Goal: Task Accomplishment & Management: Complete application form

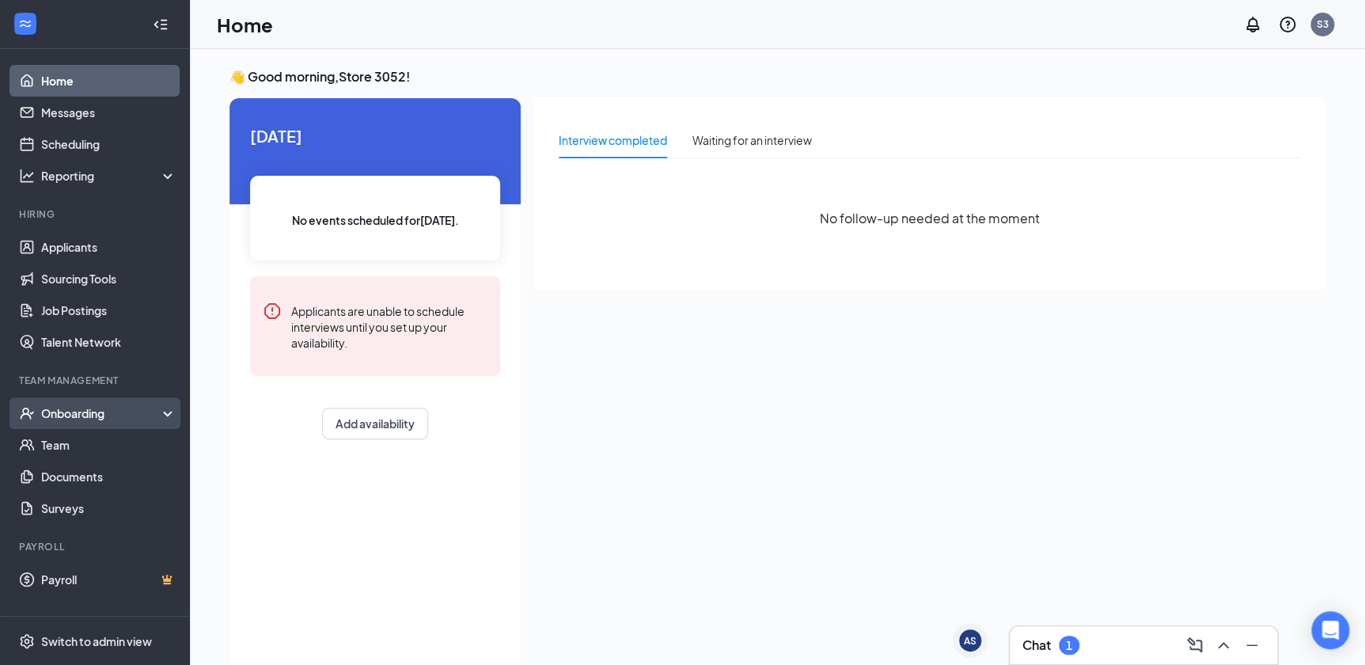
click at [118, 419] on div "Onboarding" at bounding box center [102, 413] width 122 height 16
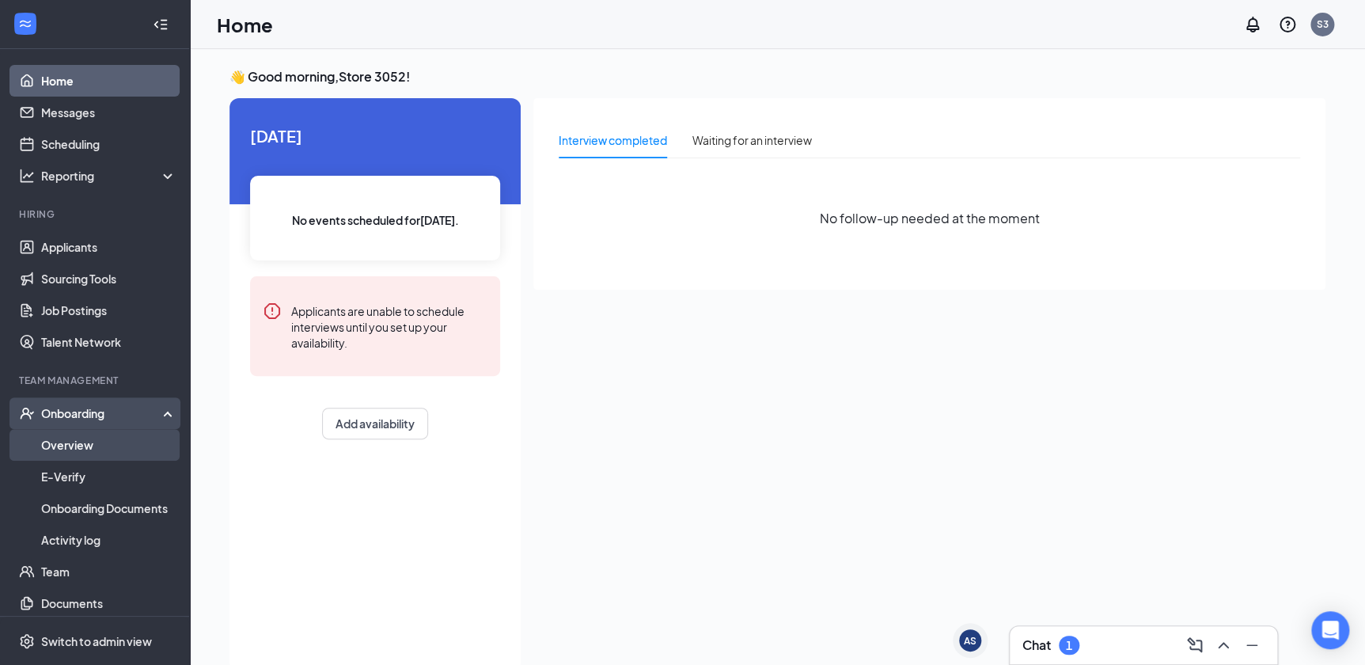
click at [100, 445] on link "Overview" at bounding box center [108, 445] width 135 height 32
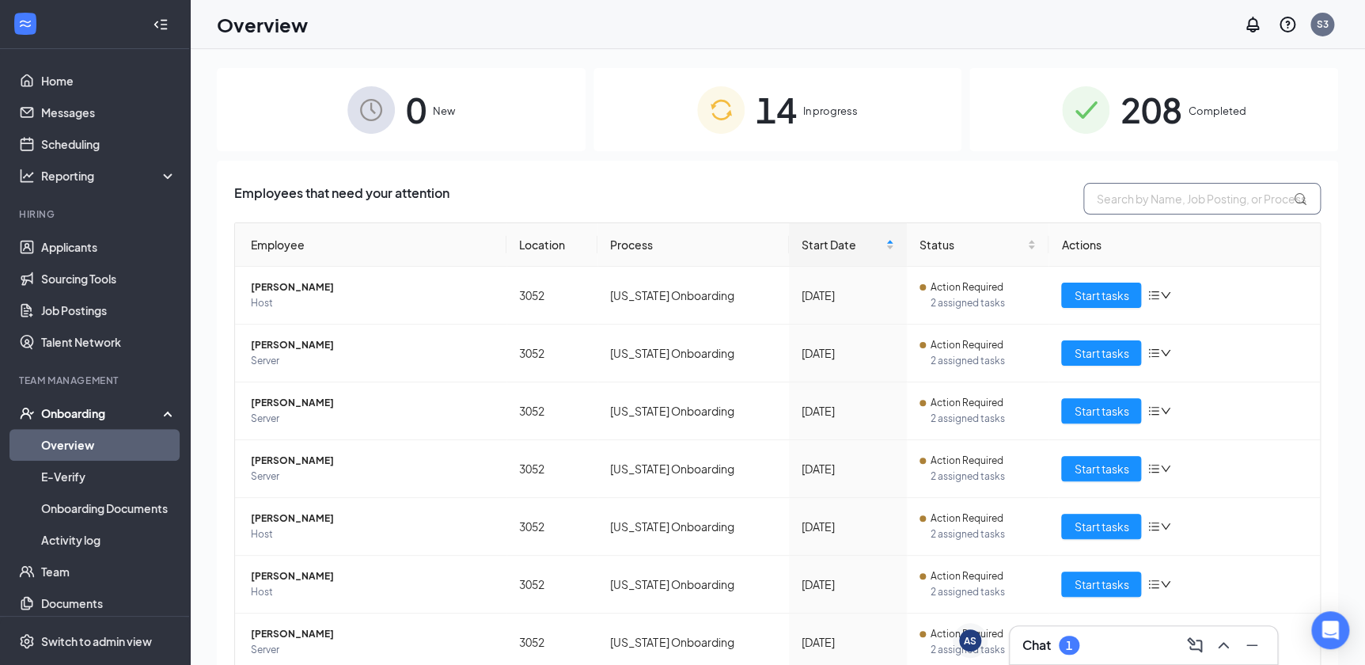
click at [1134, 190] on input "text" at bounding box center [1201, 199] width 237 height 32
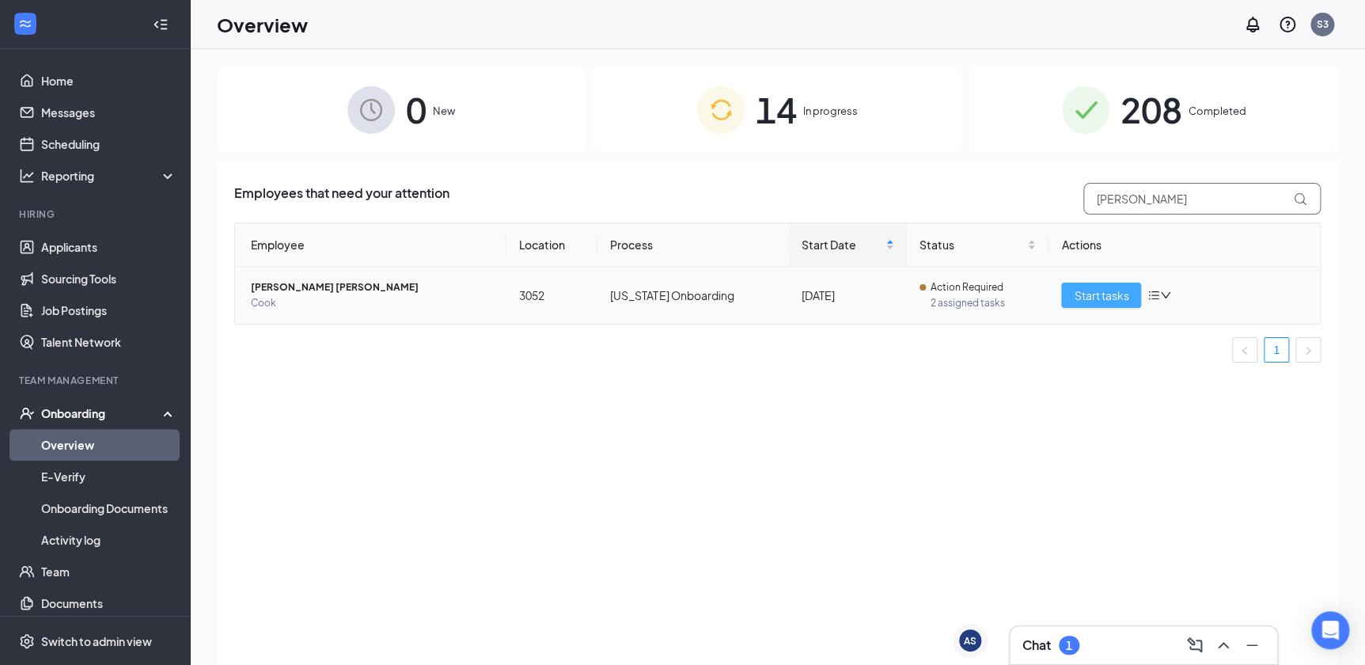
type input "[PERSON_NAME]"
click at [1108, 293] on span "Start tasks" at bounding box center [1101, 294] width 55 height 17
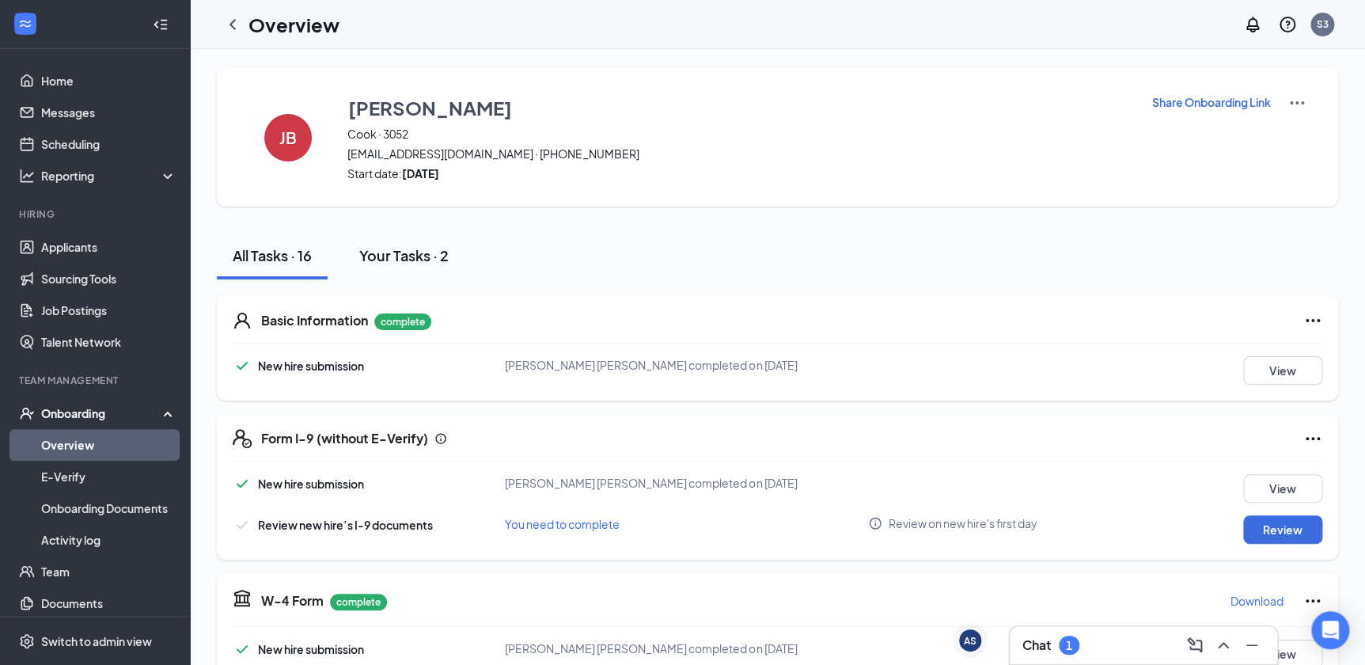
click at [435, 256] on div "Your Tasks · 2" at bounding box center [403, 255] width 89 height 20
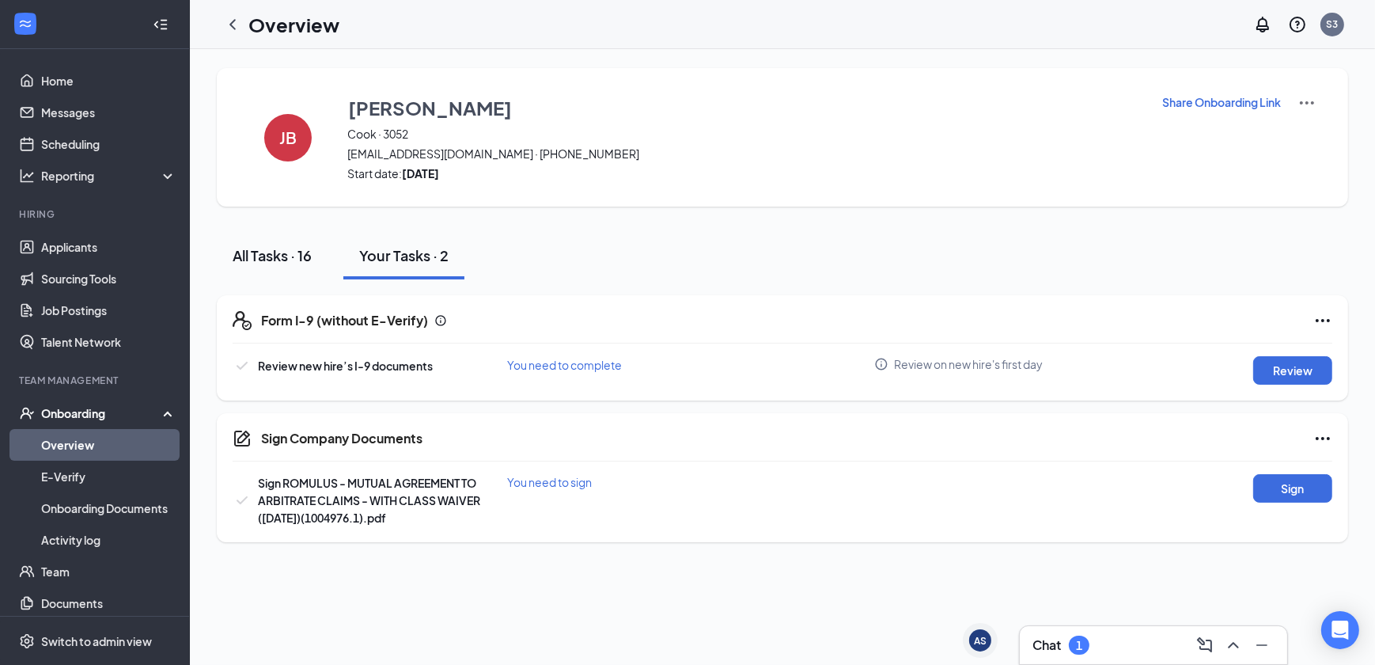
click at [293, 256] on div "All Tasks · 16" at bounding box center [272, 255] width 79 height 20
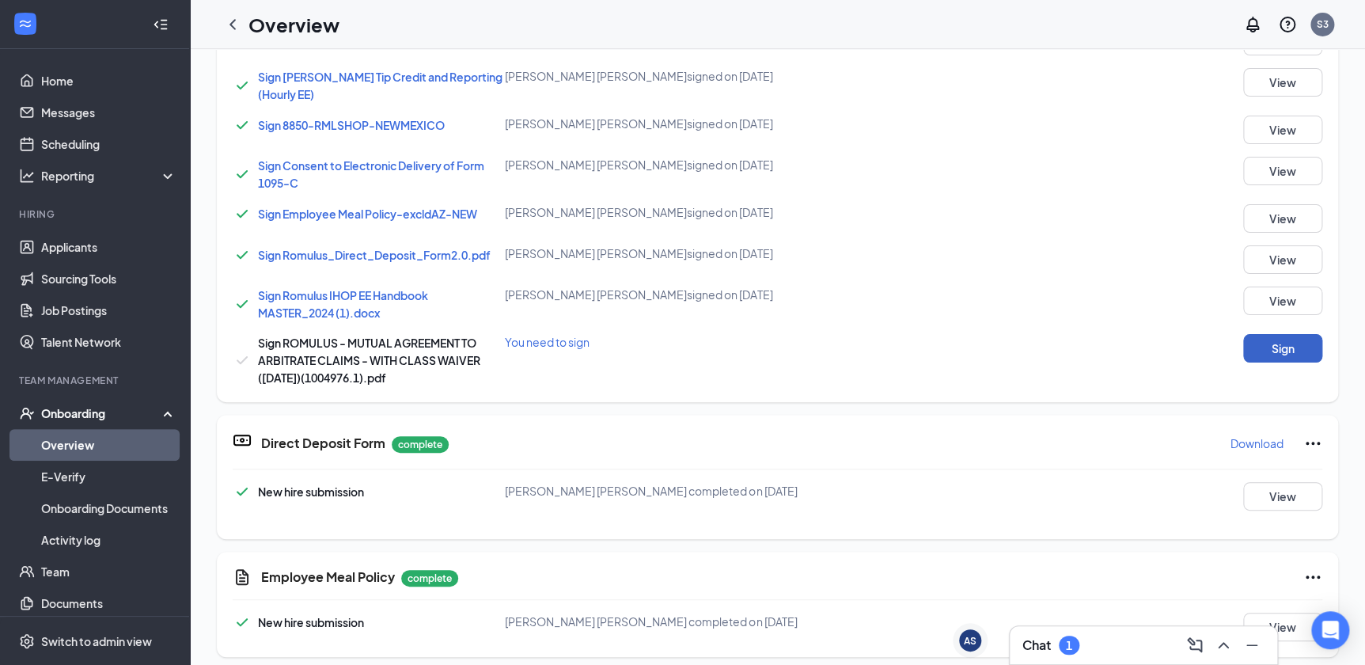
click at [1274, 344] on button "Sign" at bounding box center [1282, 348] width 79 height 28
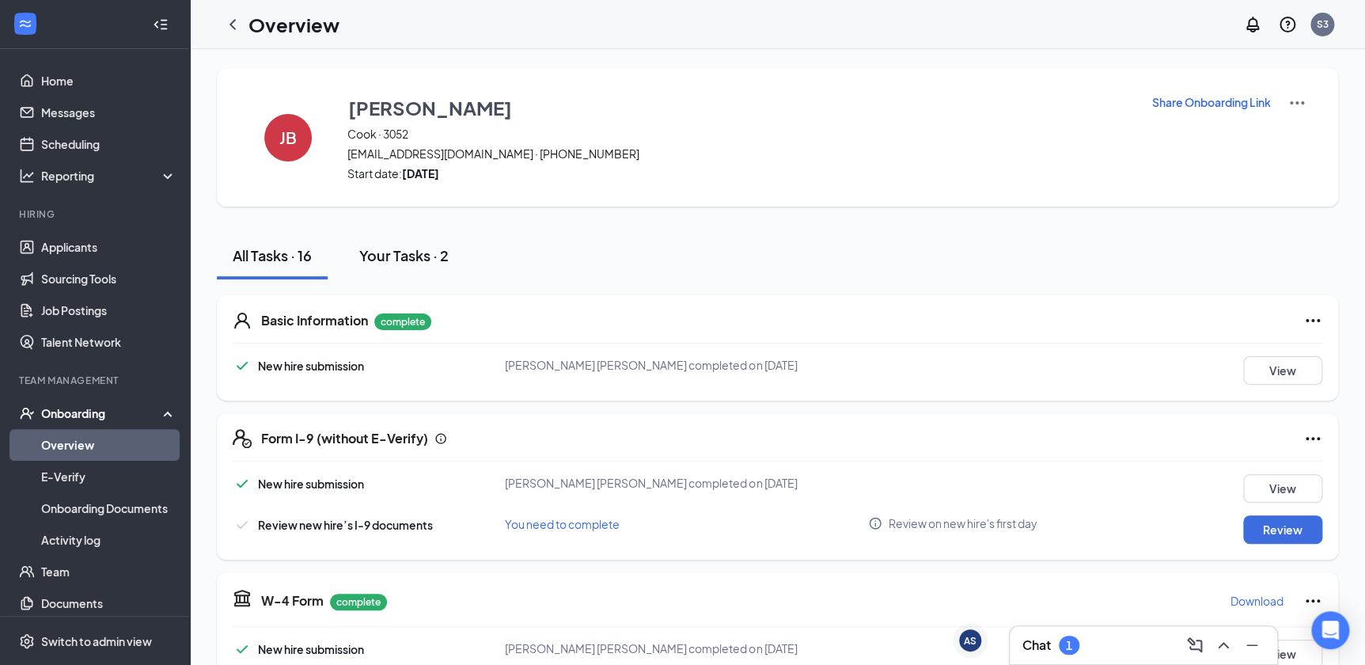
click at [416, 254] on div "Your Tasks · 2" at bounding box center [403, 255] width 89 height 20
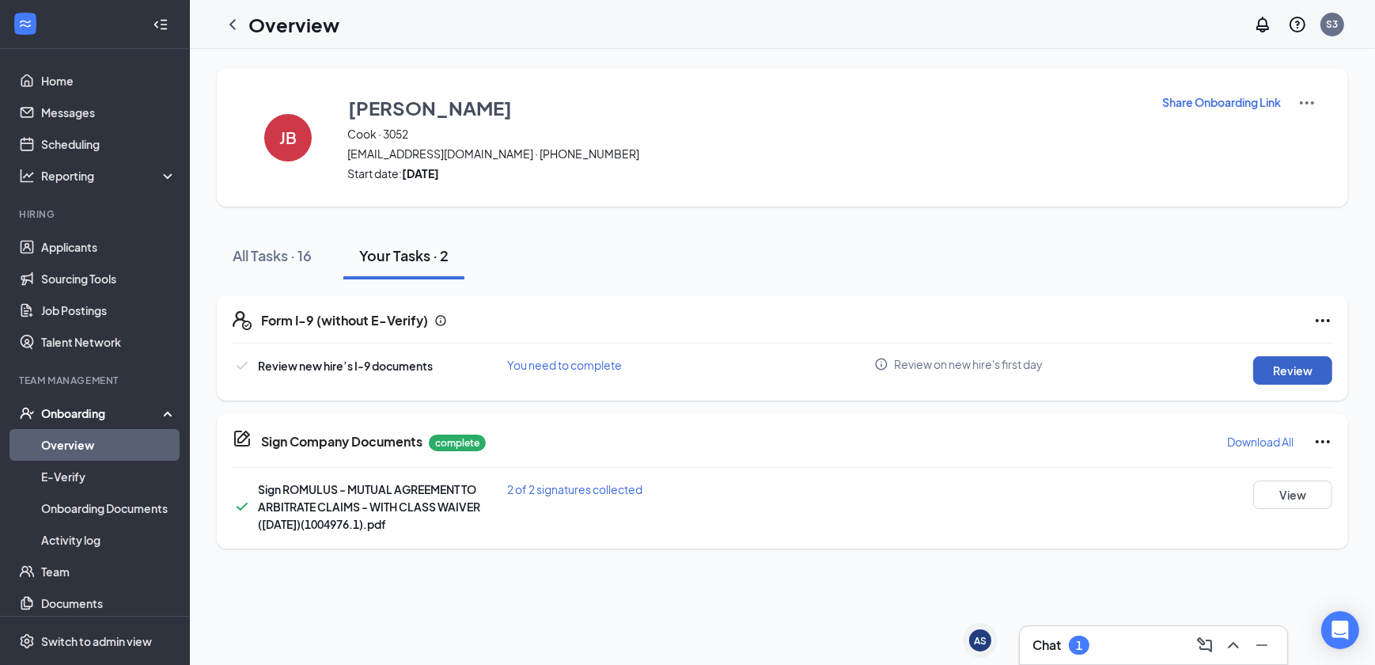
click at [1293, 379] on button "Review" at bounding box center [1292, 370] width 79 height 28
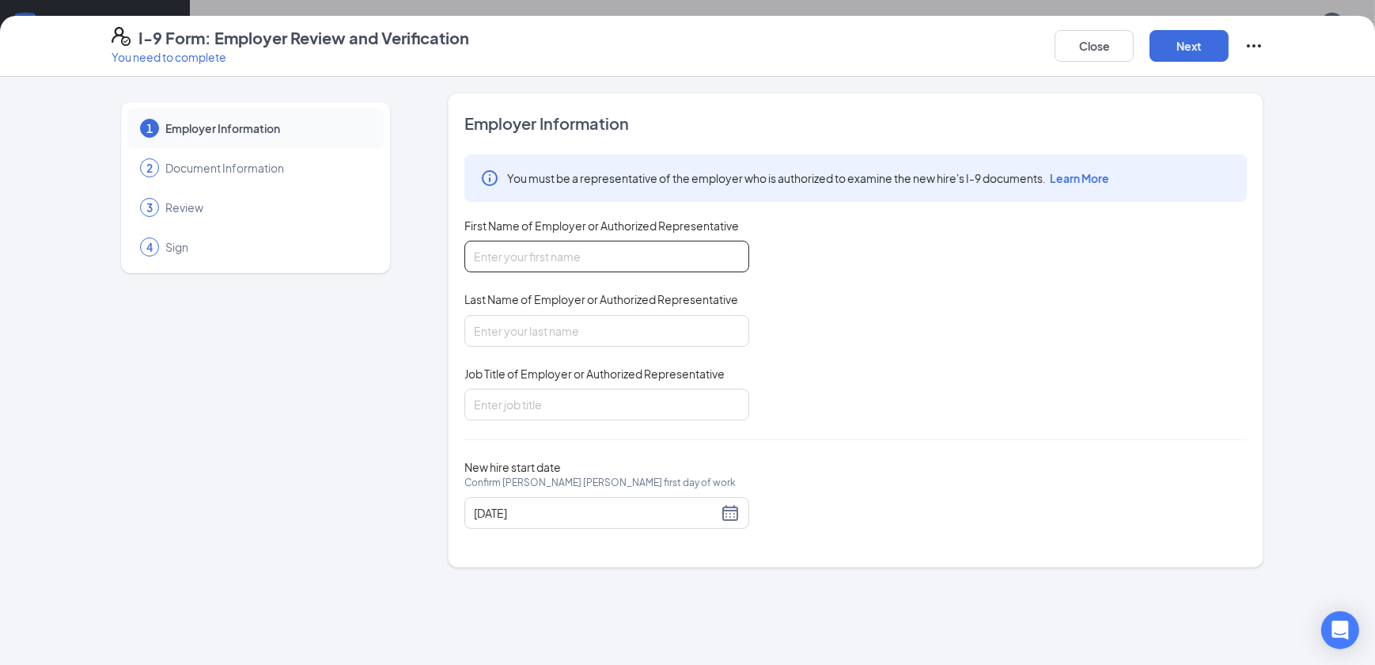
click at [668, 259] on input "First Name of Employer or Authorized Representative" at bounding box center [606, 256] width 285 height 32
click at [927, 319] on div "You must be a representative of the employer who is authorized to examine the n…" at bounding box center [855, 287] width 782 height 266
click at [628, 253] on input "First Name of Employer or Authorized Representative" at bounding box center [606, 256] width 285 height 32
click at [877, 349] on div "You must be a representative of the employer who is authorized to examine the n…" at bounding box center [855, 287] width 782 height 266
click at [678, 252] on input "First Name of Employer or Authorized Representative" at bounding box center [606, 256] width 285 height 32
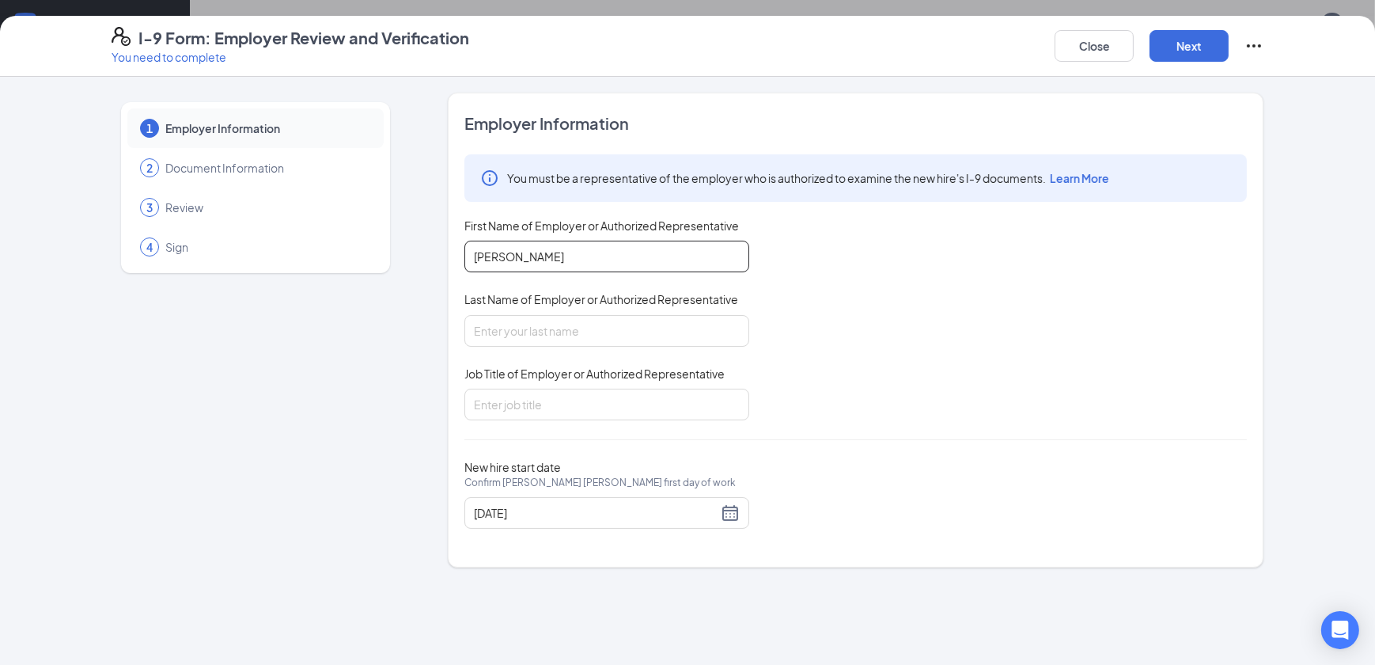
type input "[PERSON_NAME]"
type input "[GEOGRAPHIC_DATA]"
type input "Assistant Manager"
click at [1172, 47] on button "Next" at bounding box center [1188, 46] width 79 height 32
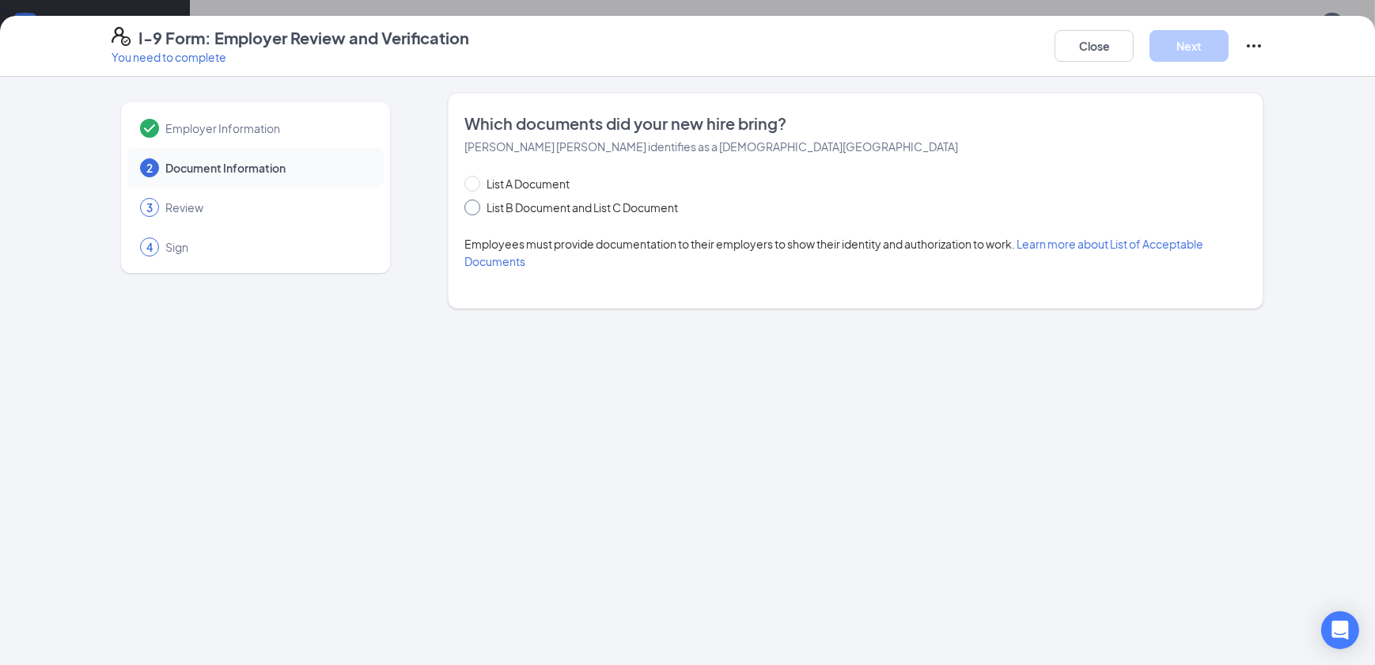
click at [494, 203] on span "List B Document and List C Document" at bounding box center [582, 207] width 204 height 17
click at [475, 203] on input "List B Document and List C Document" at bounding box center [469, 204] width 11 height 11
radio input "true"
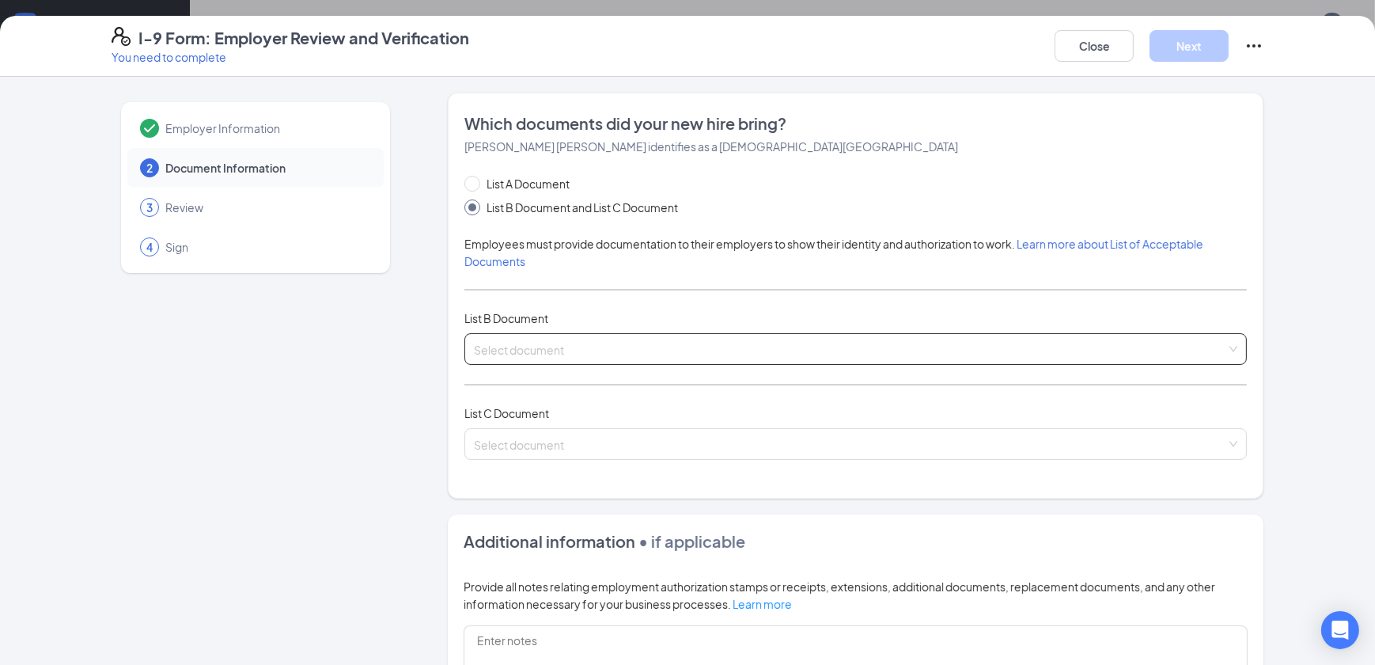
click at [615, 337] on input "search" at bounding box center [850, 346] width 752 height 24
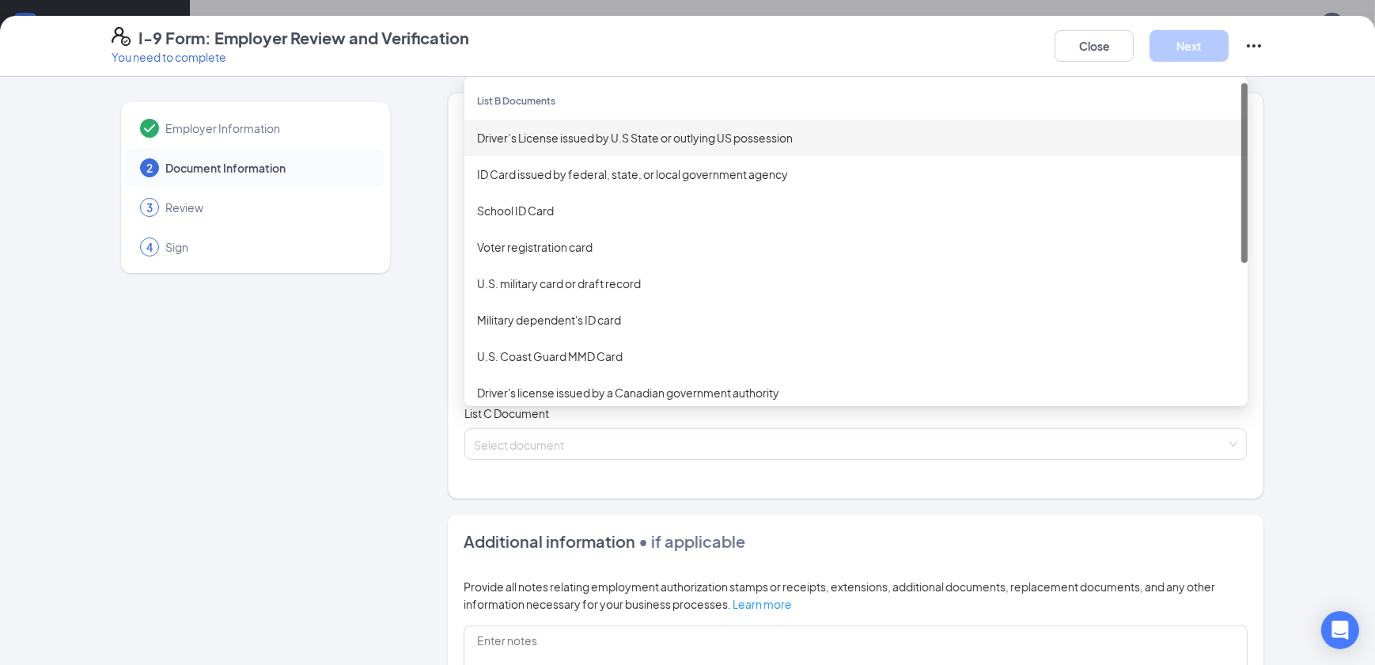
click at [585, 136] on div "Driver’s License issued by U.S State or outlying US possession" at bounding box center [856, 137] width 758 height 17
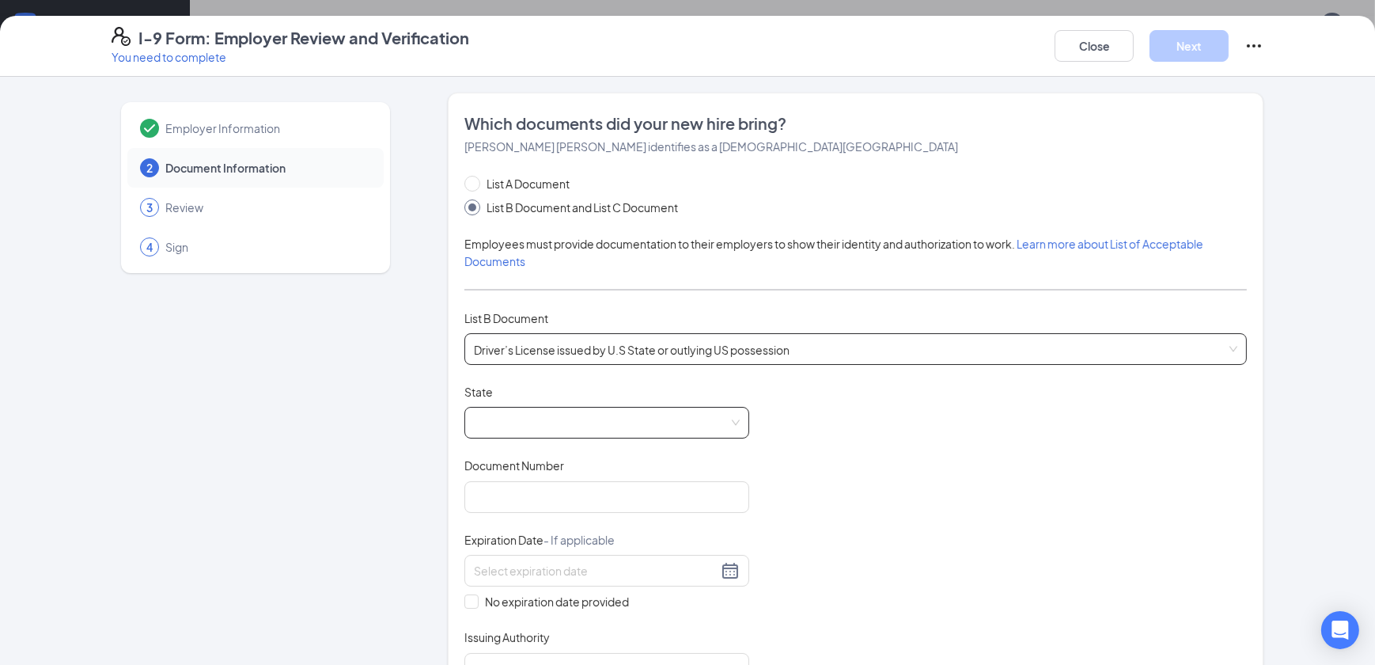
click at [551, 411] on span at bounding box center [607, 422] width 266 height 30
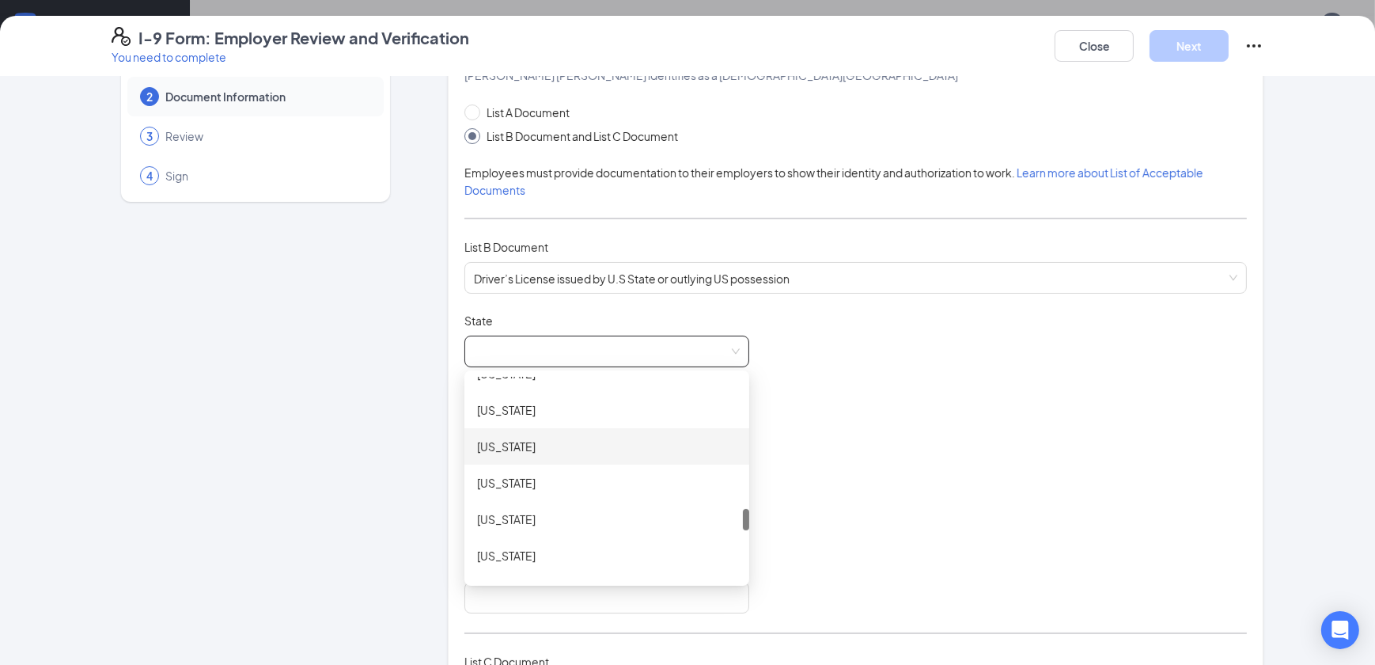
scroll to position [1150, 0]
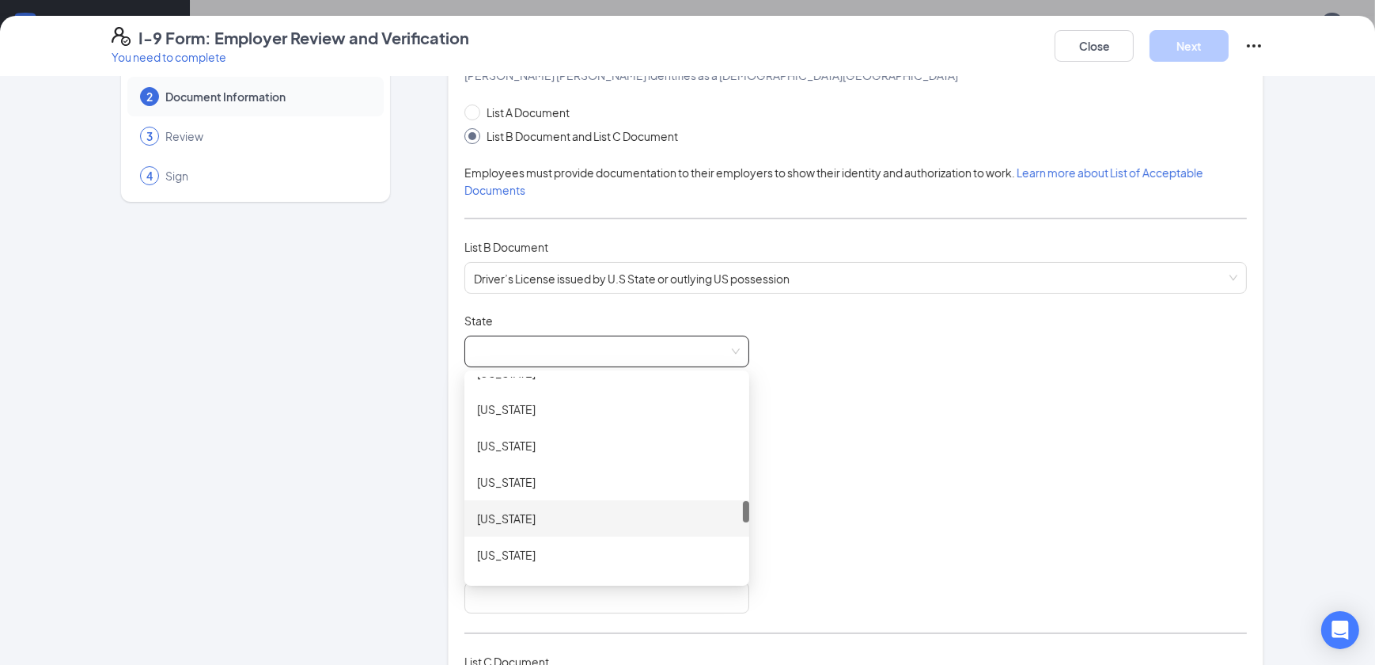
click at [543, 437] on div "[US_STATE]" at bounding box center [606, 445] width 259 height 17
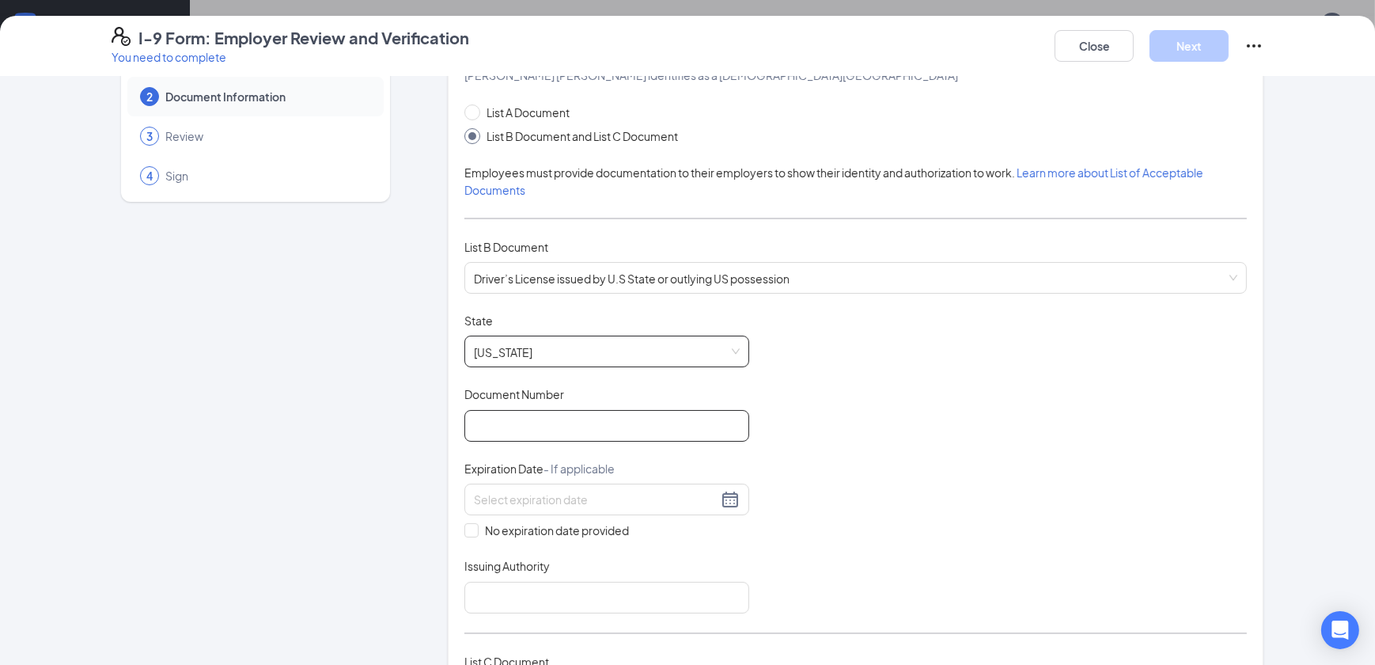
click at [575, 417] on input "Document Number" at bounding box center [606, 426] width 285 height 32
type input "512191959"
click at [568, 490] on input at bounding box center [596, 498] width 244 height 17
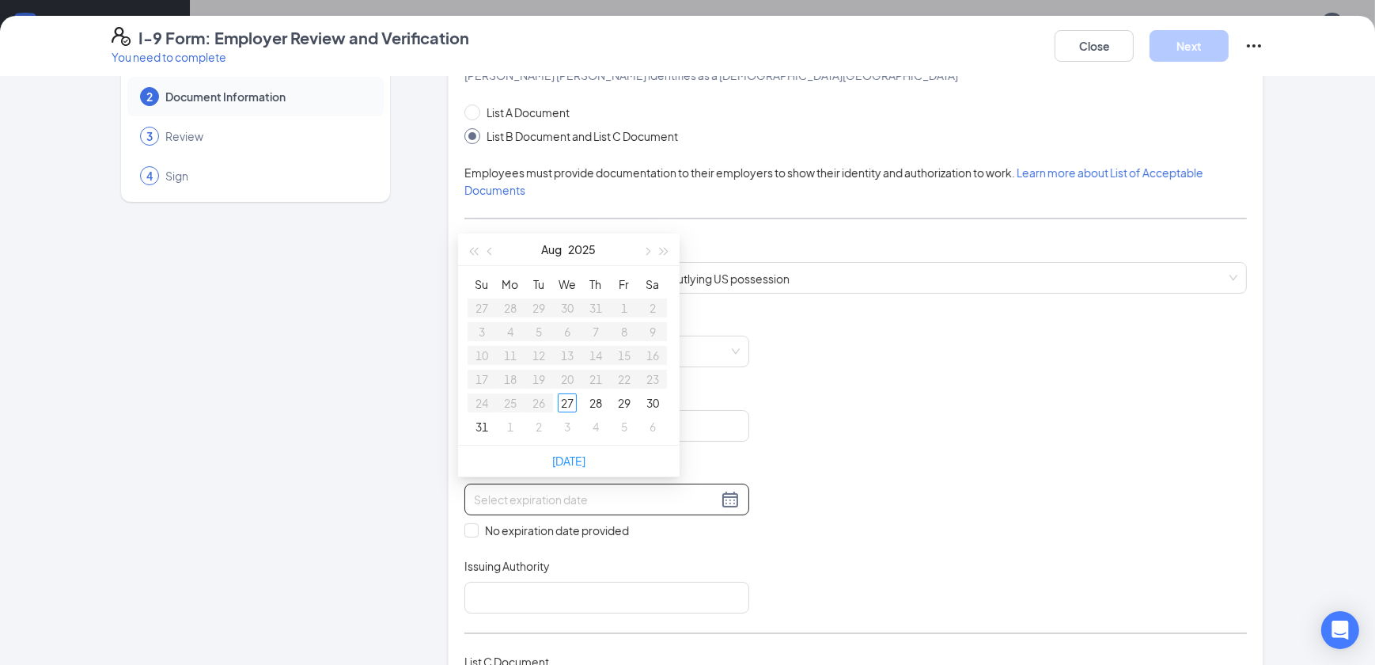
type input "[DATE]"
click at [665, 249] on span "button" at bounding box center [665, 252] width 8 height 8
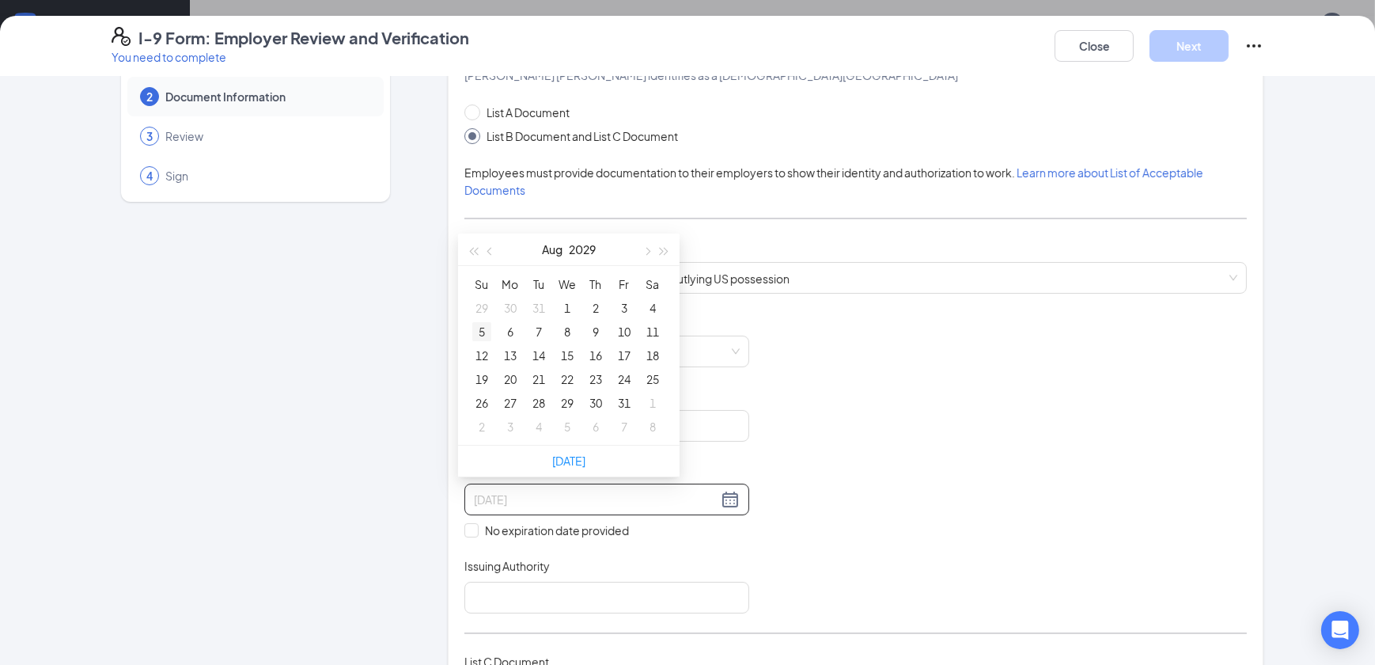
type input "[DATE]"
click at [483, 331] on div "5" at bounding box center [481, 331] width 19 height 19
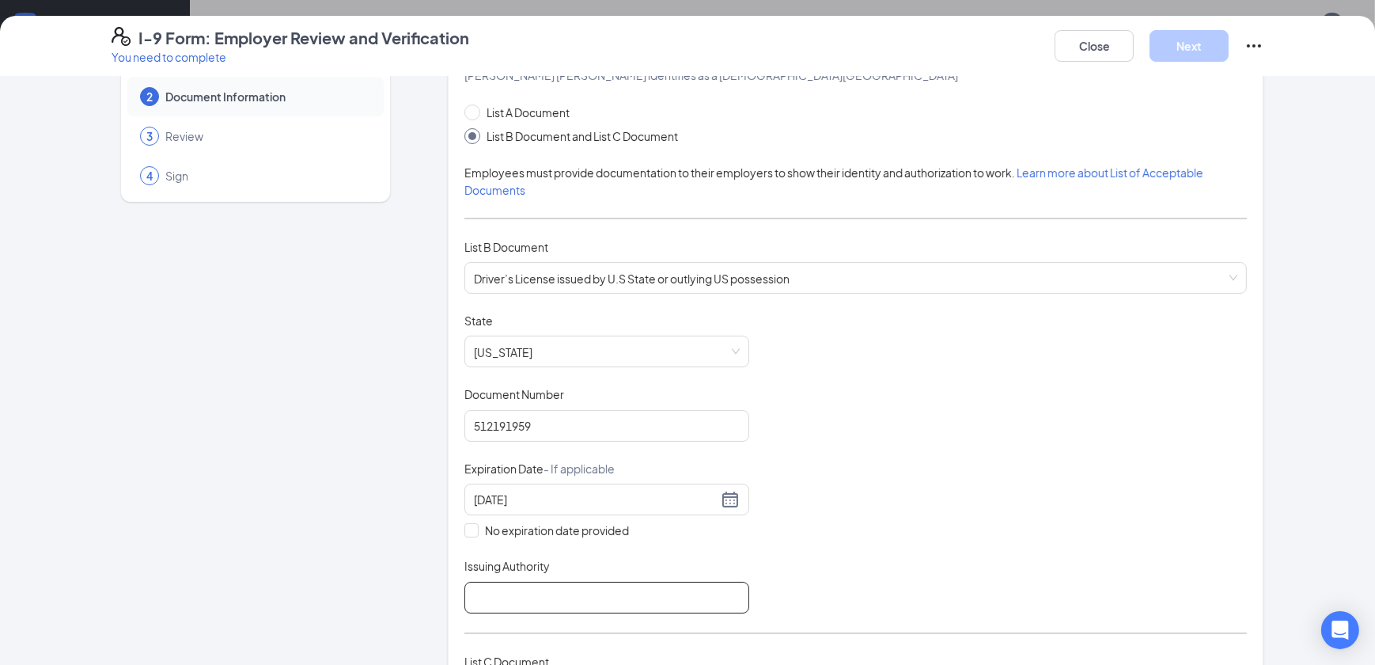
click at [551, 585] on input "Issuing Authority" at bounding box center [606, 597] width 285 height 32
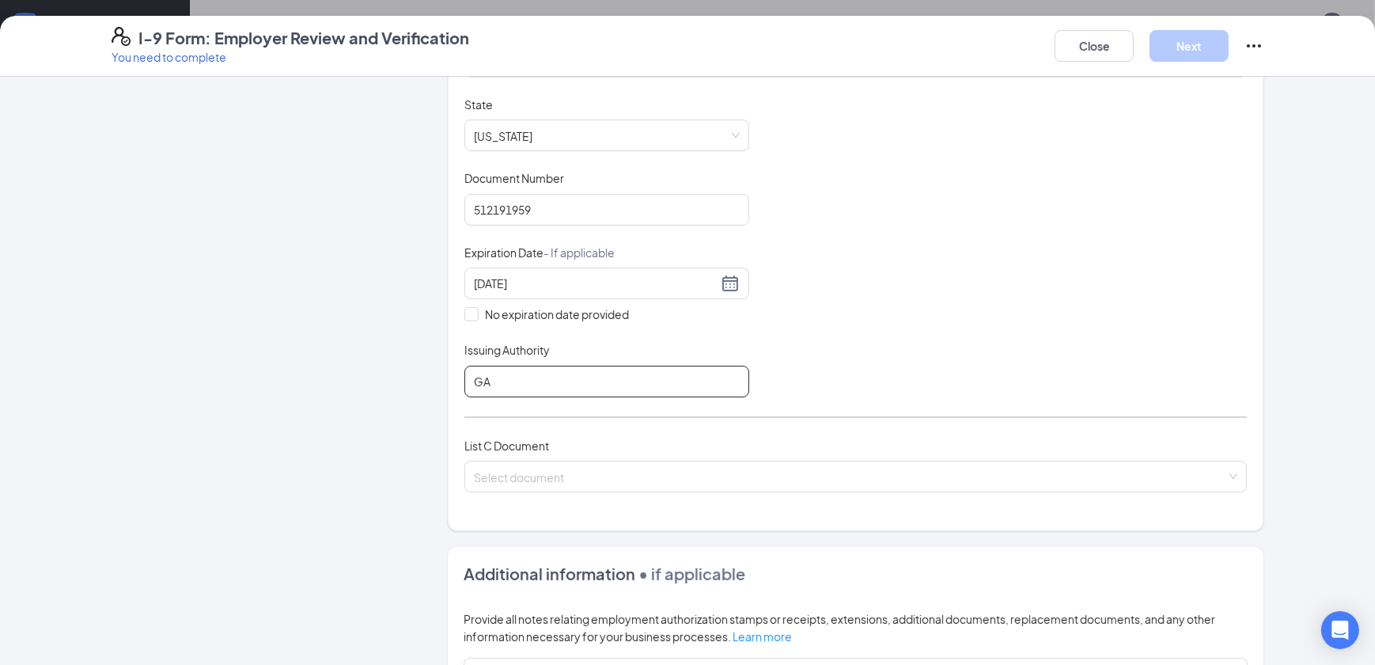
scroll to position [215, 0]
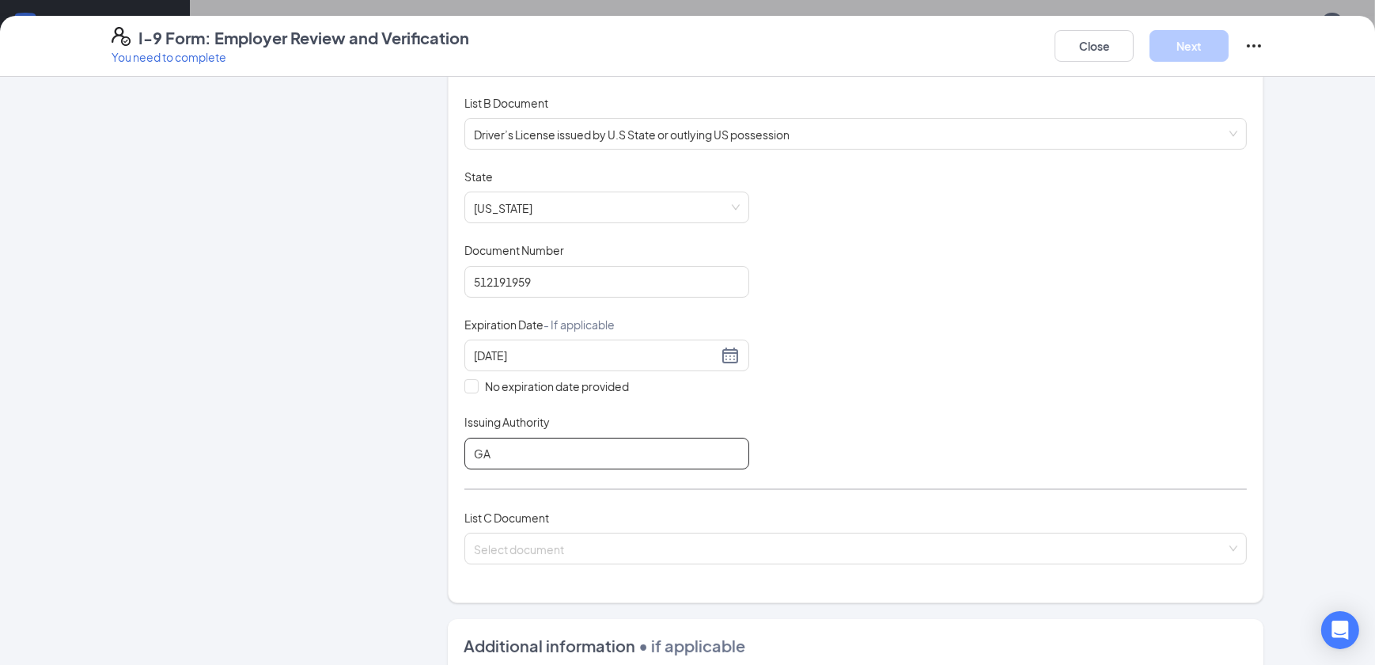
click at [537, 456] on input "GA" at bounding box center [606, 453] width 285 height 32
type input "G"
type input "n"
click at [676, 460] on input "Issuing Authority" at bounding box center [606, 453] width 285 height 32
type input "n"
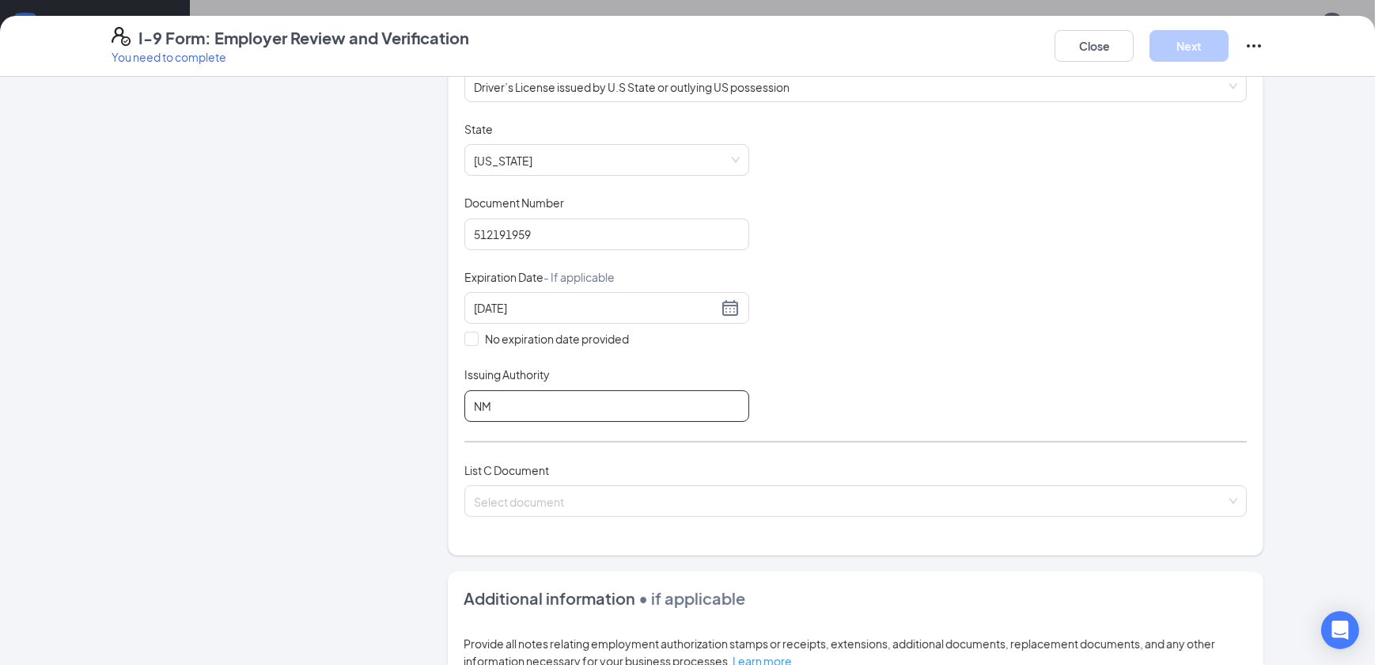
scroll to position [287, 0]
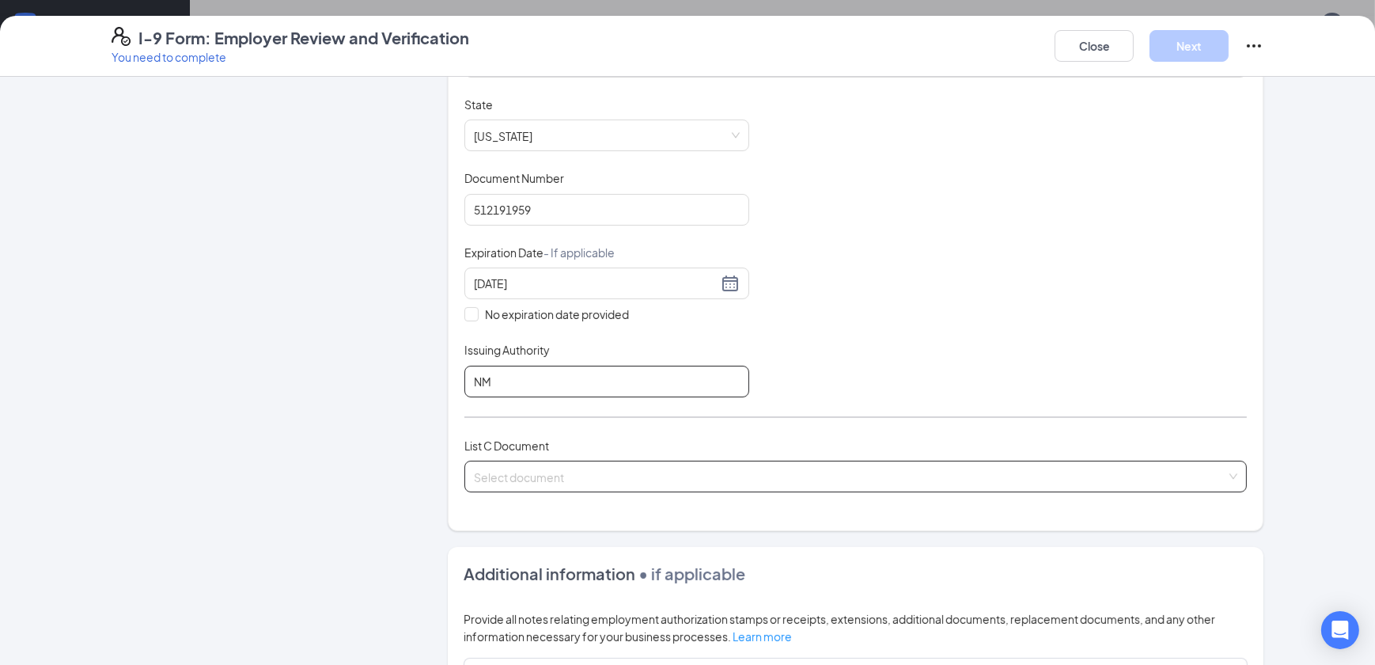
type input "NM"
click at [593, 464] on input "search" at bounding box center [850, 473] width 752 height 24
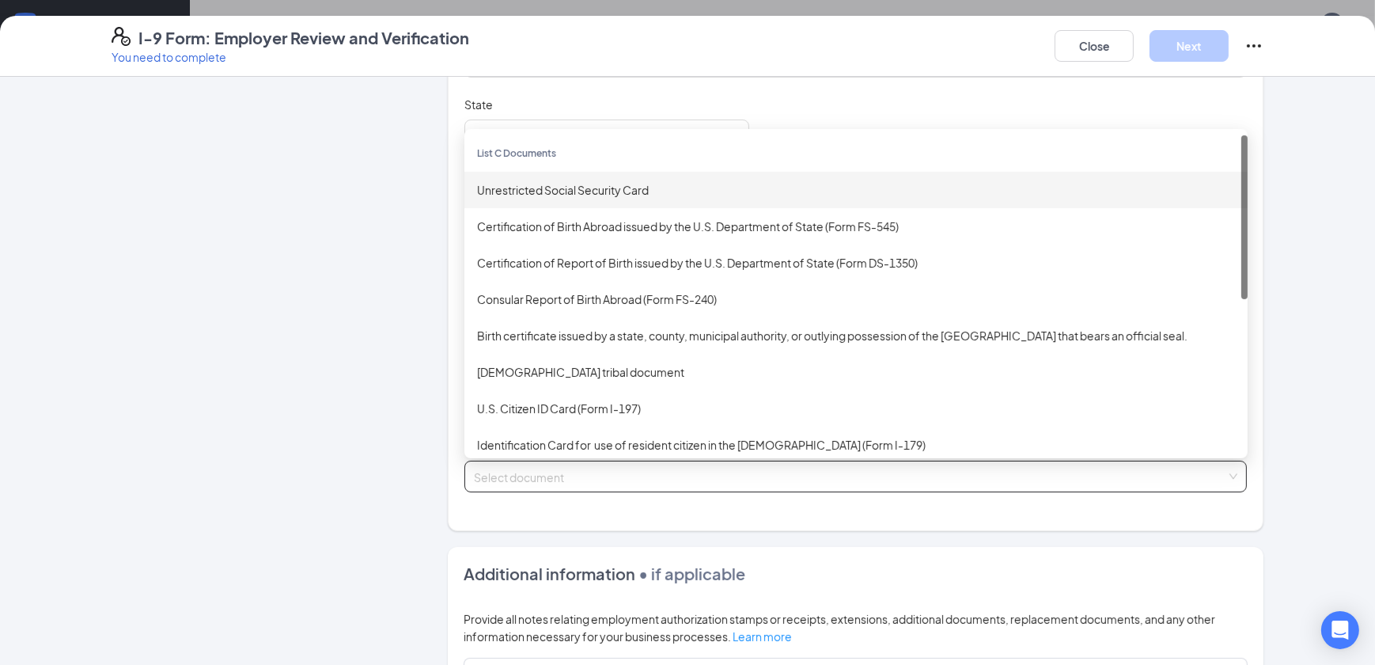
click at [571, 187] on div "Unrestricted Social Security Card" at bounding box center [856, 189] width 758 height 17
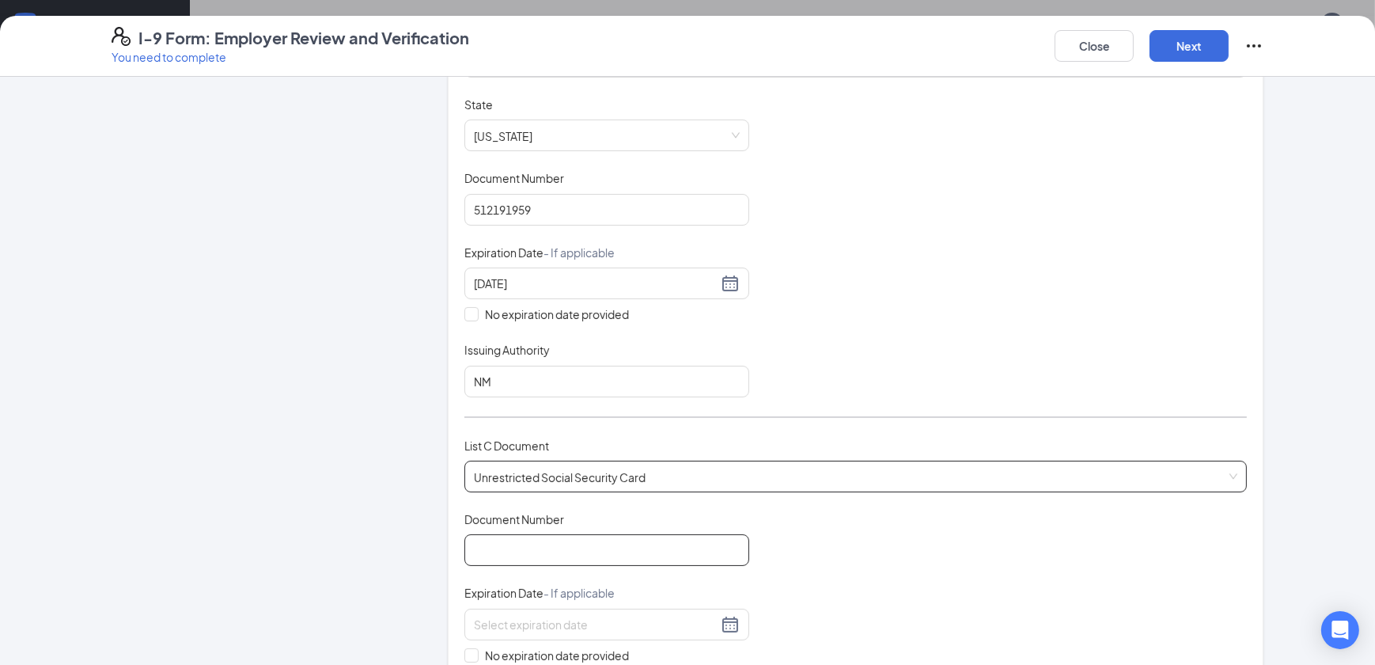
click at [528, 538] on input "Document Number" at bounding box center [606, 550] width 285 height 32
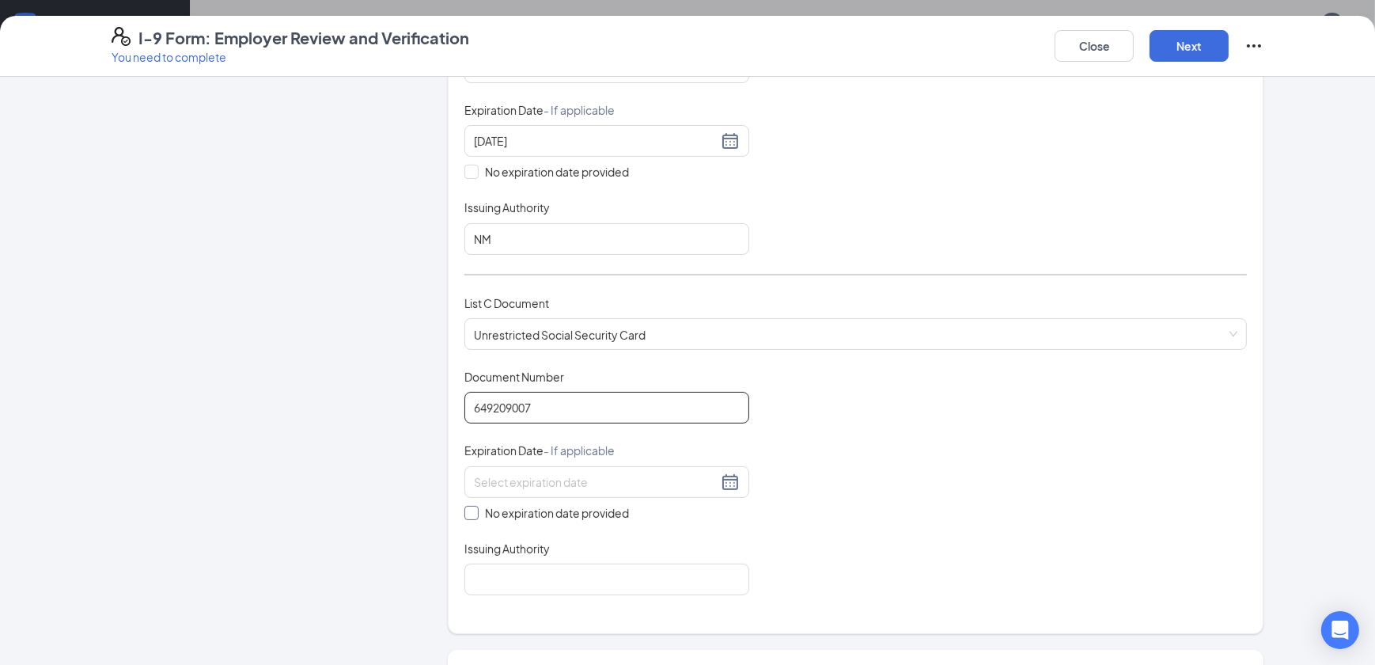
scroll to position [431, 0]
type input "649209007"
click at [467, 509] on span at bounding box center [471, 511] width 14 height 14
click at [467, 509] on input "No expiration date provided" at bounding box center [469, 509] width 11 height 11
checkbox input "true"
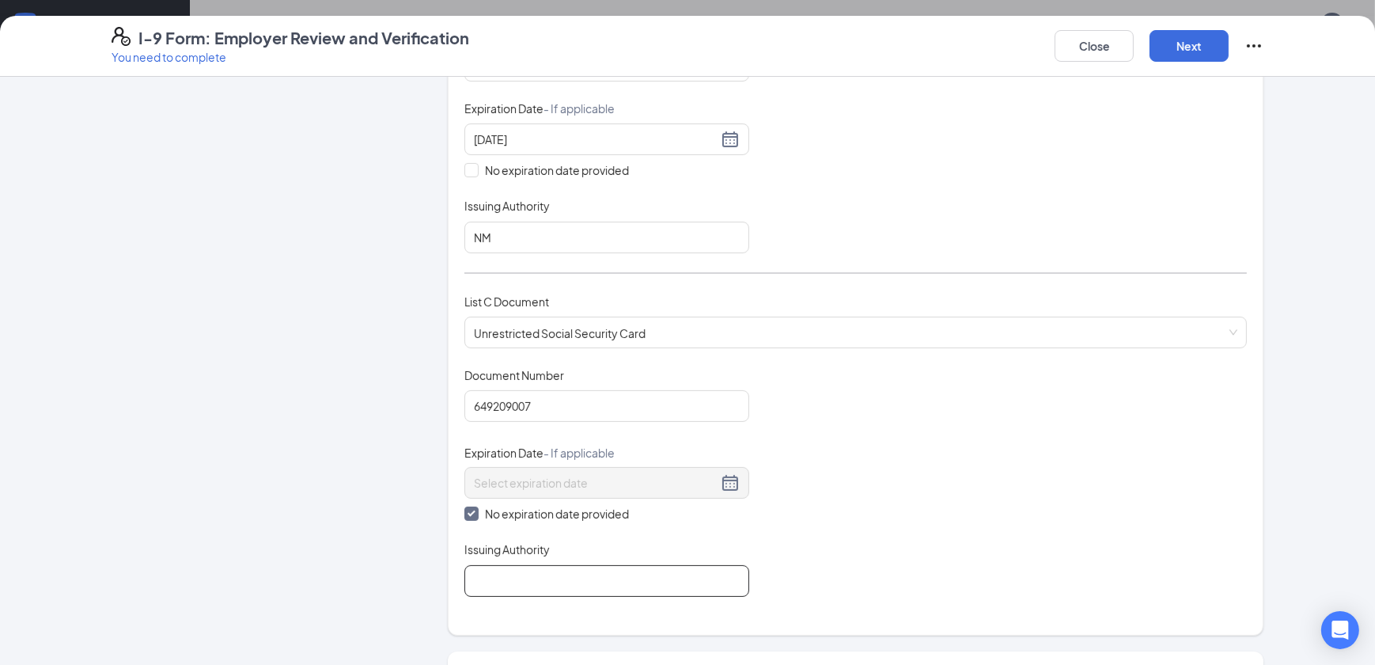
click at [495, 570] on input "Issuing Authority" at bounding box center [606, 581] width 285 height 32
type input "Social Security Administration"
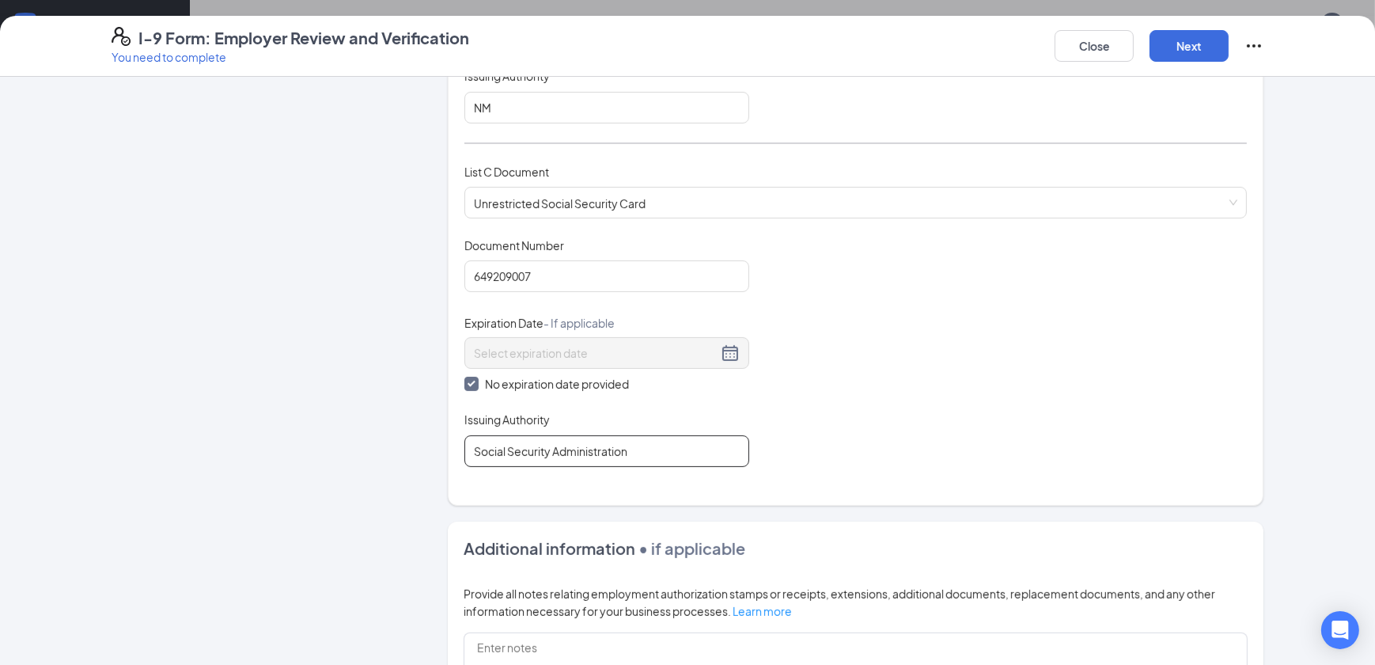
scroll to position [831, 0]
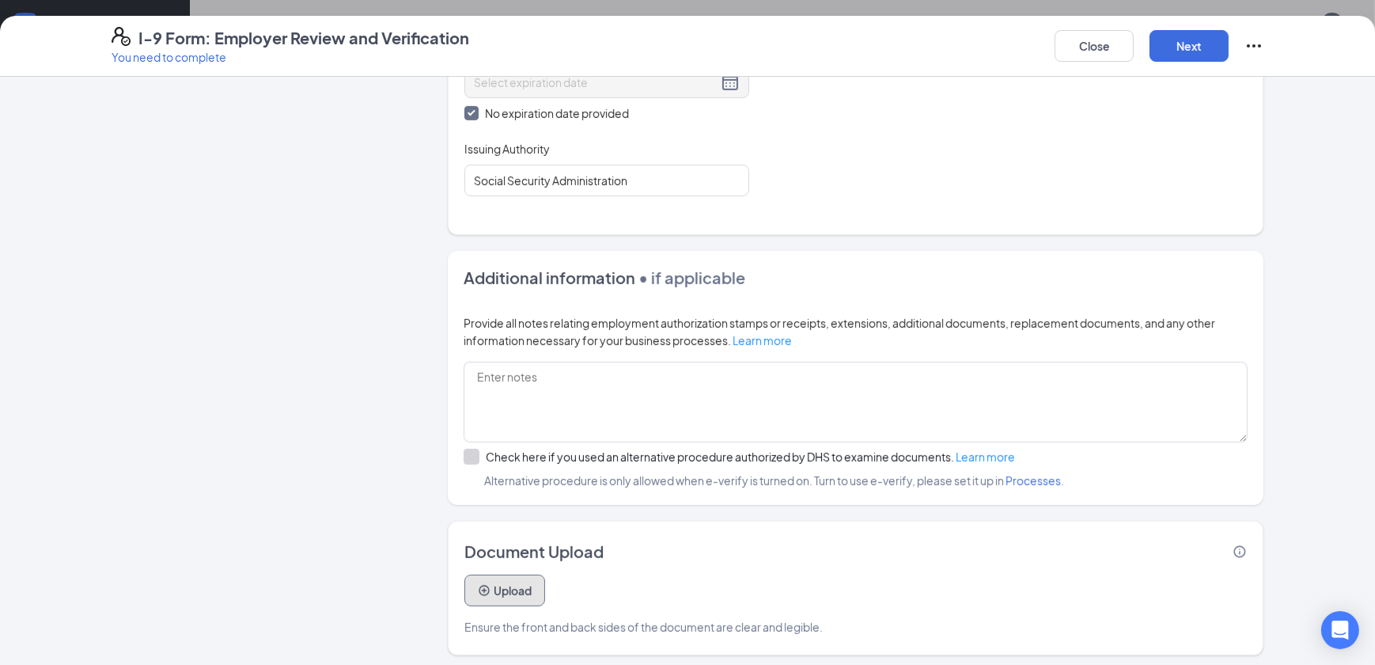
click at [509, 585] on button "Upload" at bounding box center [504, 590] width 81 height 32
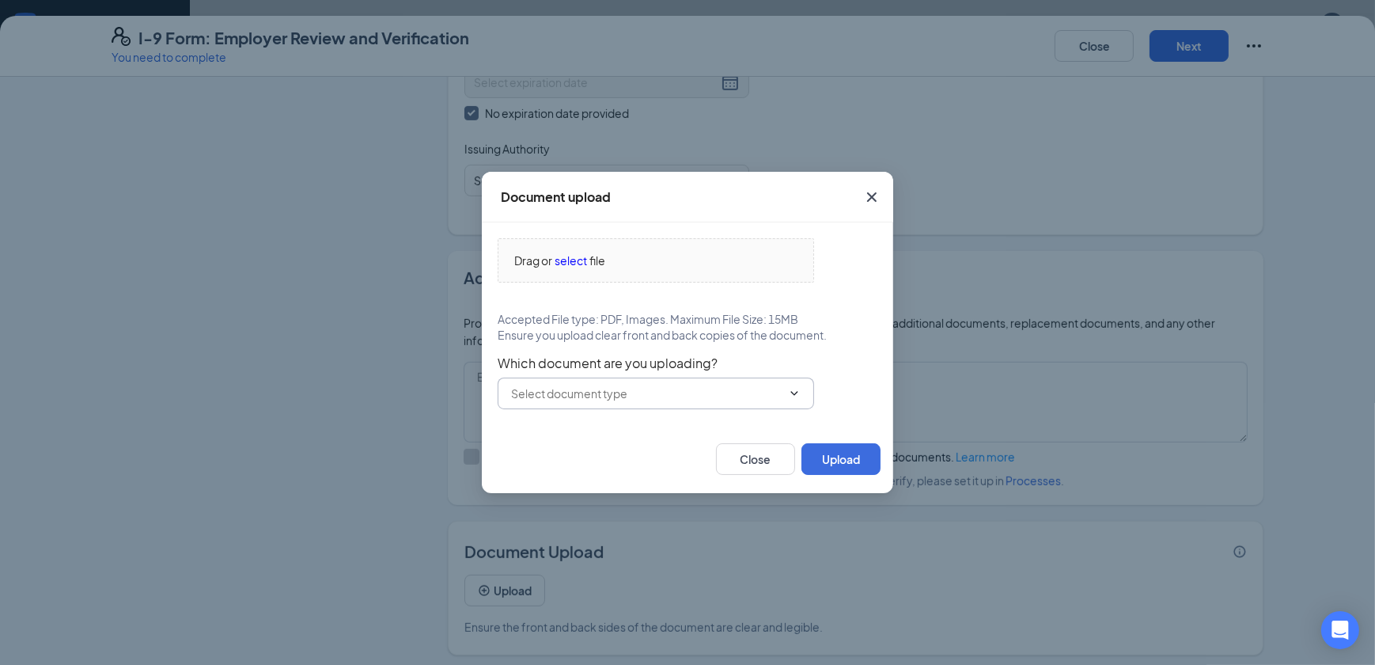
click at [719, 391] on input "text" at bounding box center [646, 392] width 271 height 17
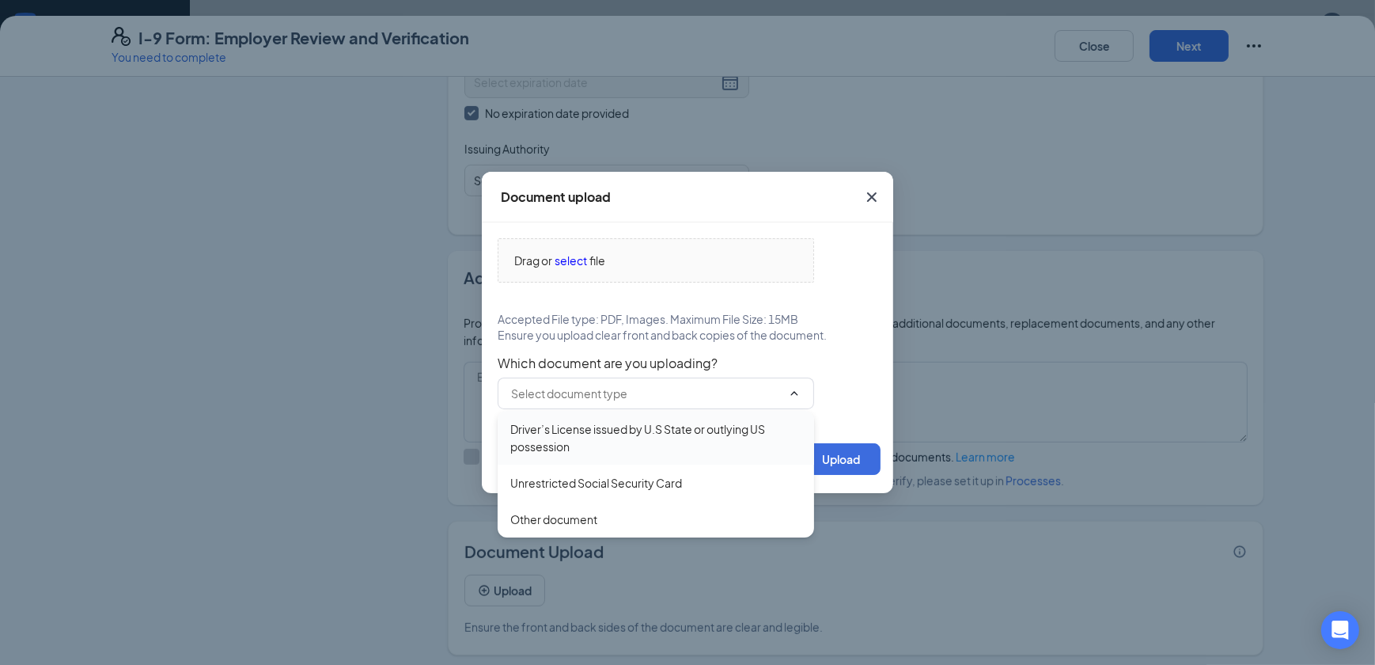
click at [676, 440] on div "Driver’s License issued by U.S State or outlying US possession" at bounding box center [655, 437] width 291 height 35
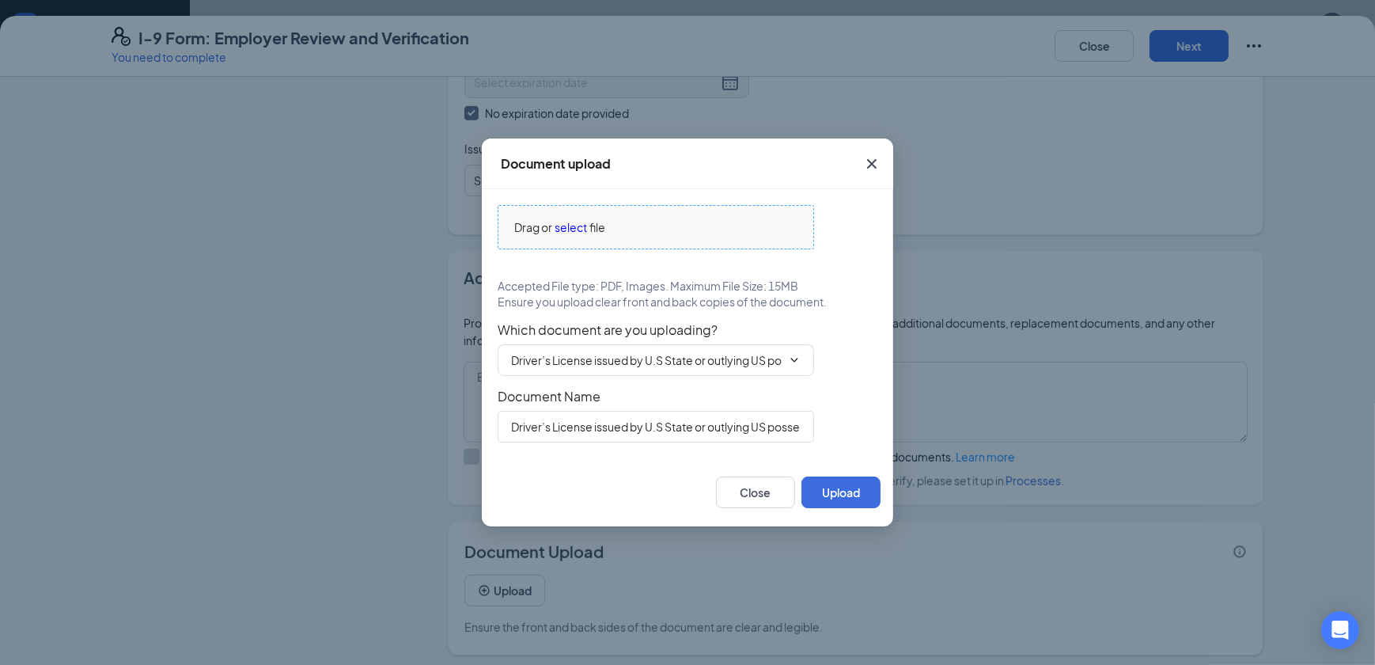
click at [572, 231] on span "select" at bounding box center [571, 226] width 32 height 17
click at [580, 224] on span "select" at bounding box center [571, 226] width 32 height 17
click at [839, 484] on button "Upload" at bounding box center [840, 492] width 79 height 32
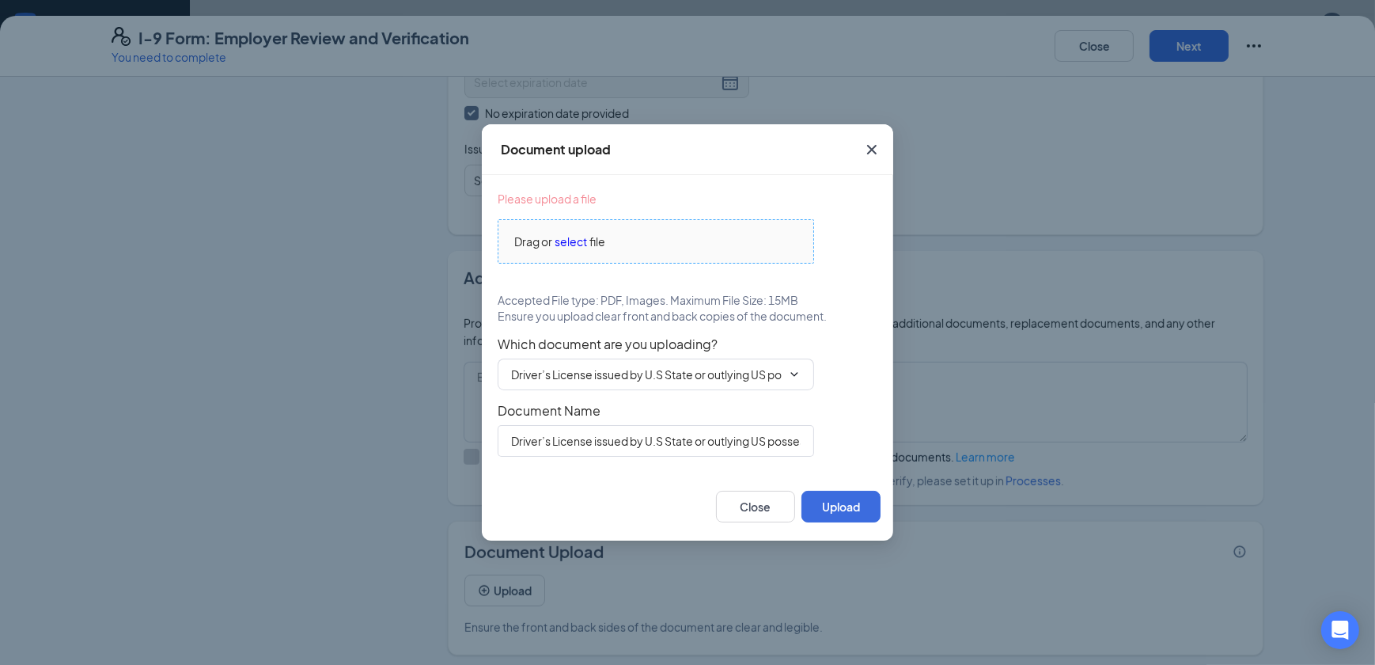
click at [567, 244] on span "select" at bounding box center [571, 241] width 32 height 17
click at [580, 239] on span "select" at bounding box center [571, 241] width 32 height 17
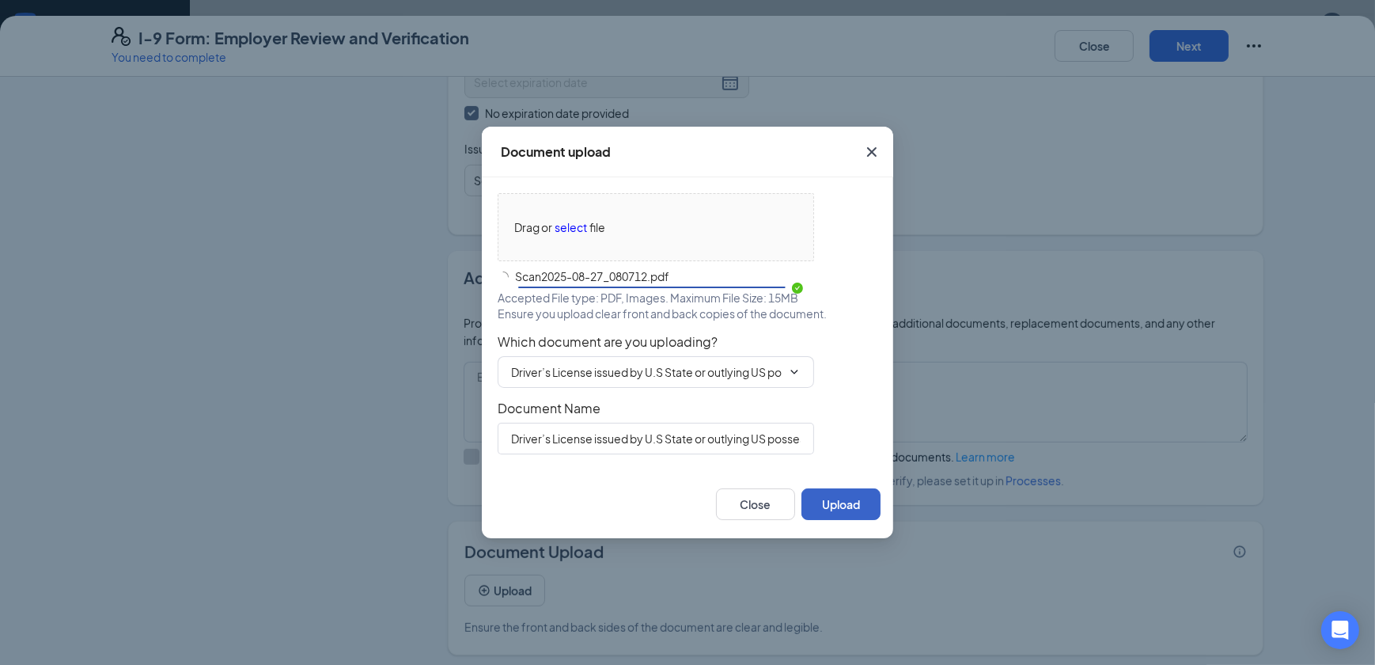
click at [841, 501] on button "Upload" at bounding box center [840, 504] width 79 height 32
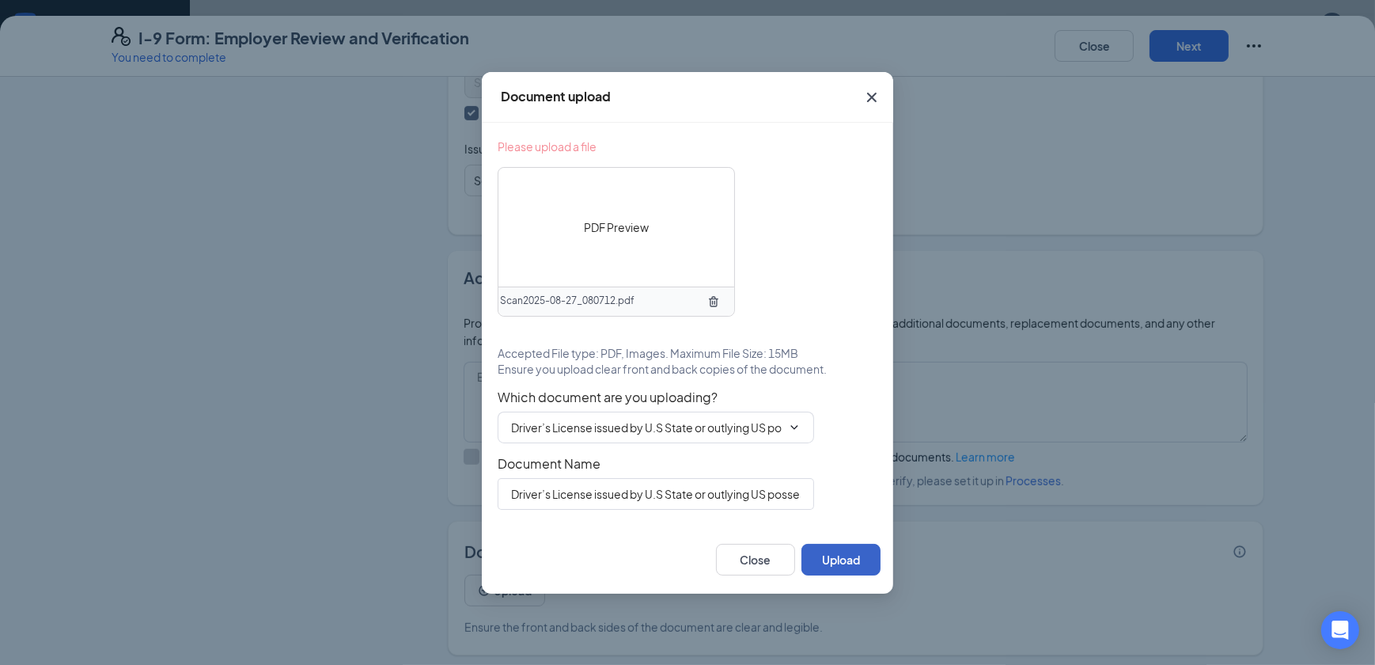
click at [858, 562] on button "Upload" at bounding box center [840, 559] width 79 height 32
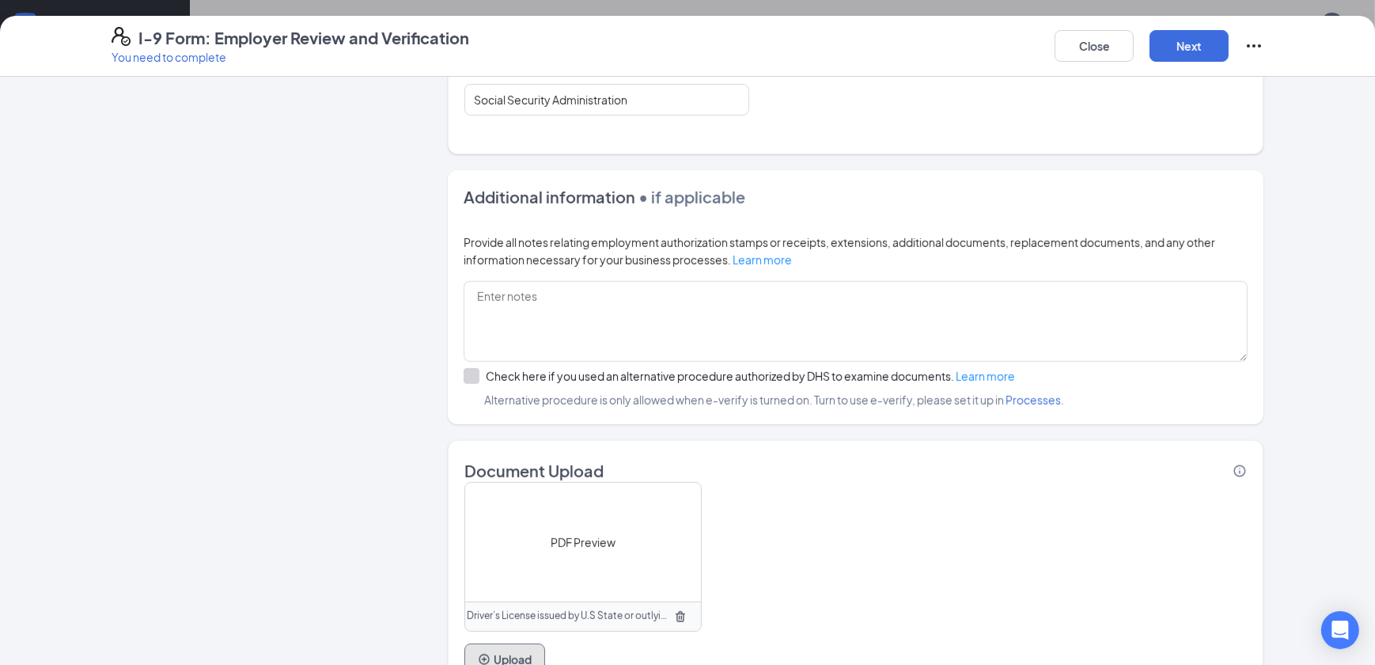
scroll to position [981, 0]
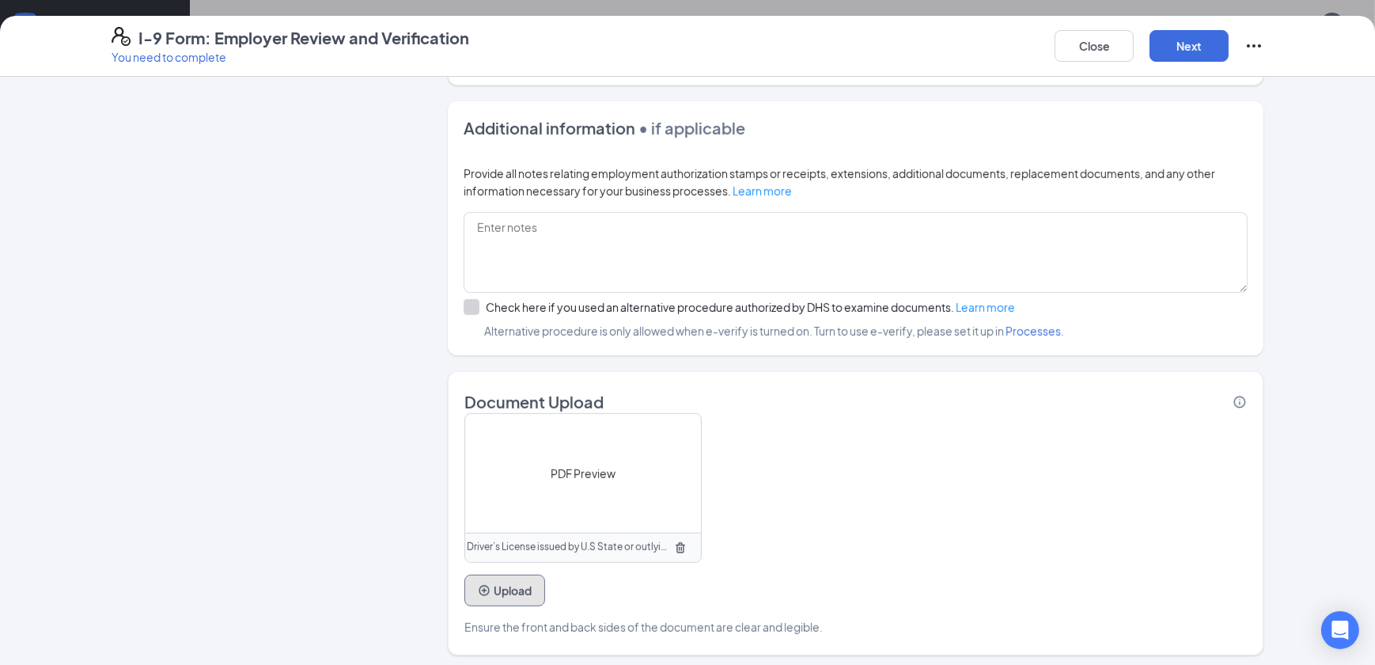
click at [522, 578] on button "Upload" at bounding box center [504, 590] width 81 height 32
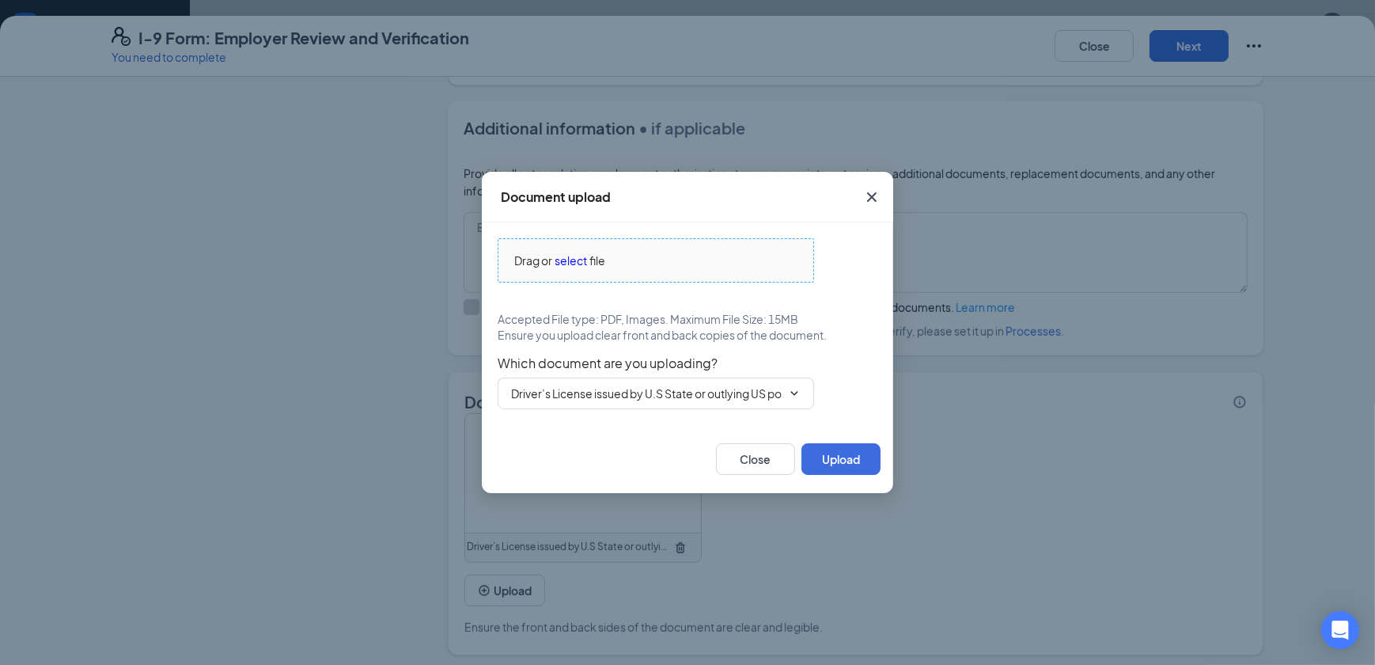
click at [577, 263] on span "select" at bounding box center [571, 260] width 32 height 17
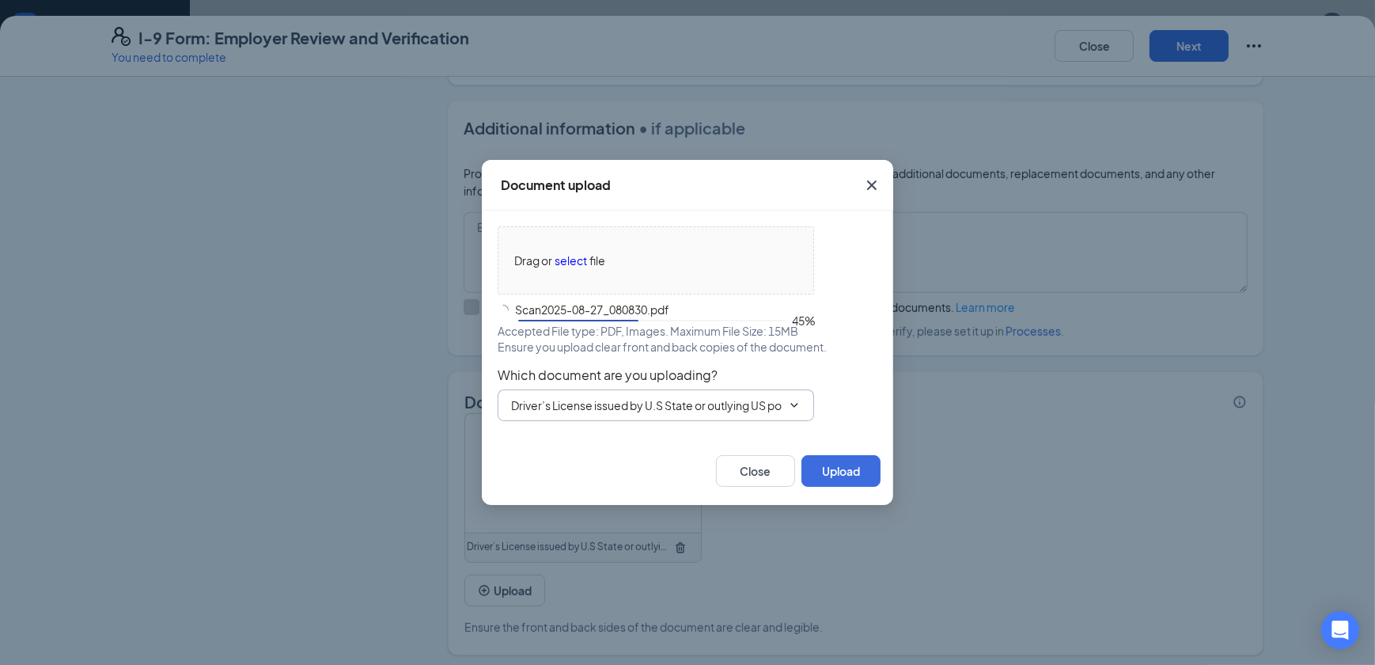
click at [752, 418] on span "Driver’s License issued by U.S State or outlying US possession" at bounding box center [656, 405] width 316 height 32
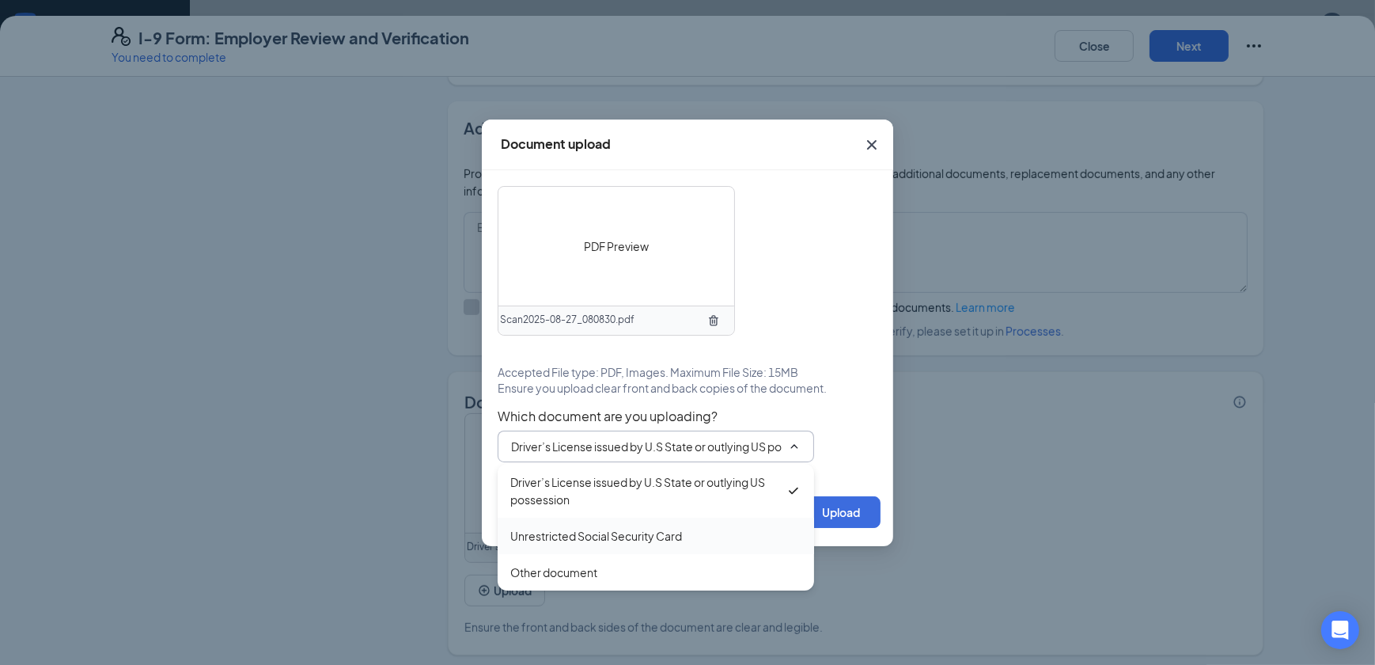
click at [627, 539] on div "Unrestricted Social Security Card" at bounding box center [596, 535] width 172 height 17
type input "Unrestricted Social Security Card"
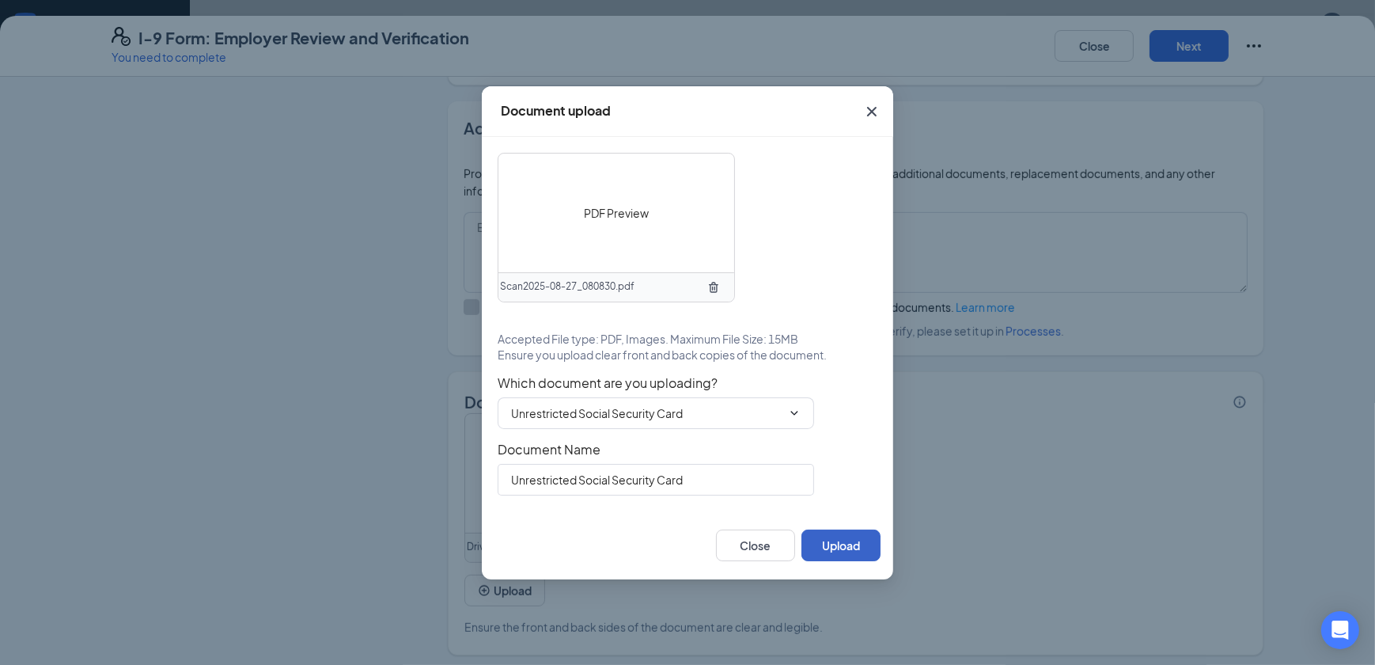
click at [833, 538] on button "Upload" at bounding box center [840, 545] width 79 height 32
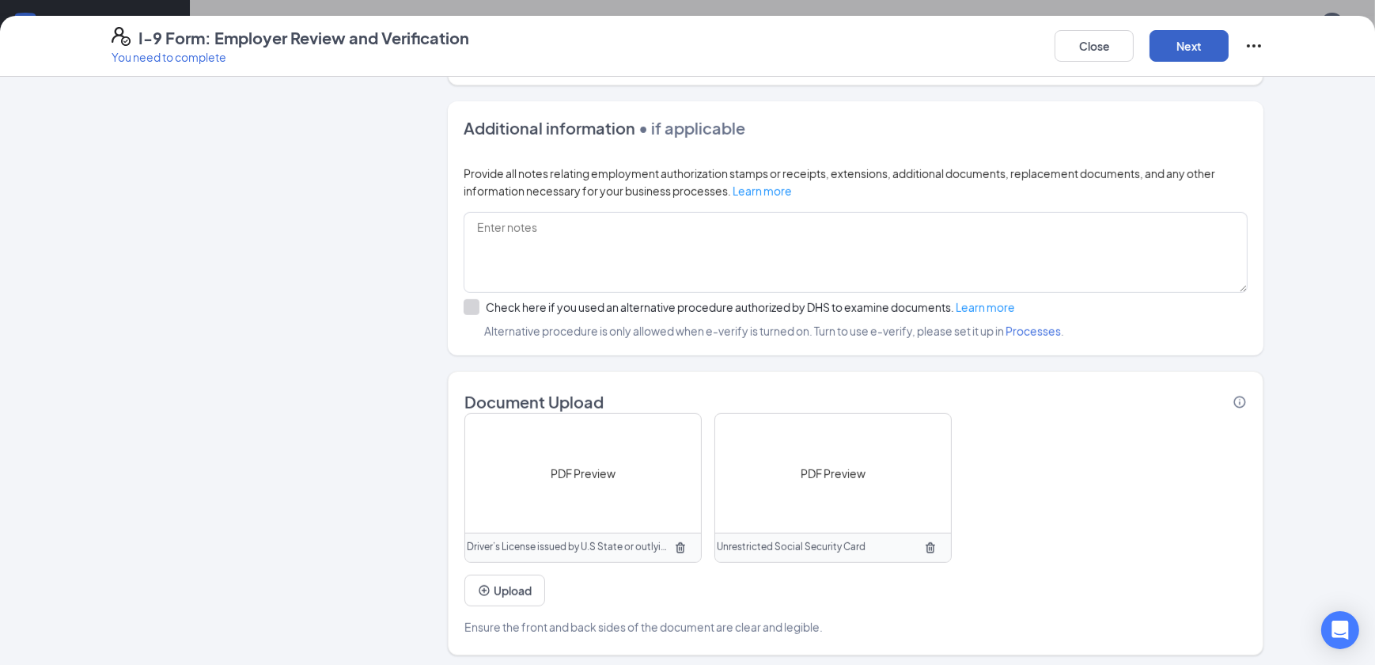
click at [1200, 36] on button "Next" at bounding box center [1188, 46] width 79 height 32
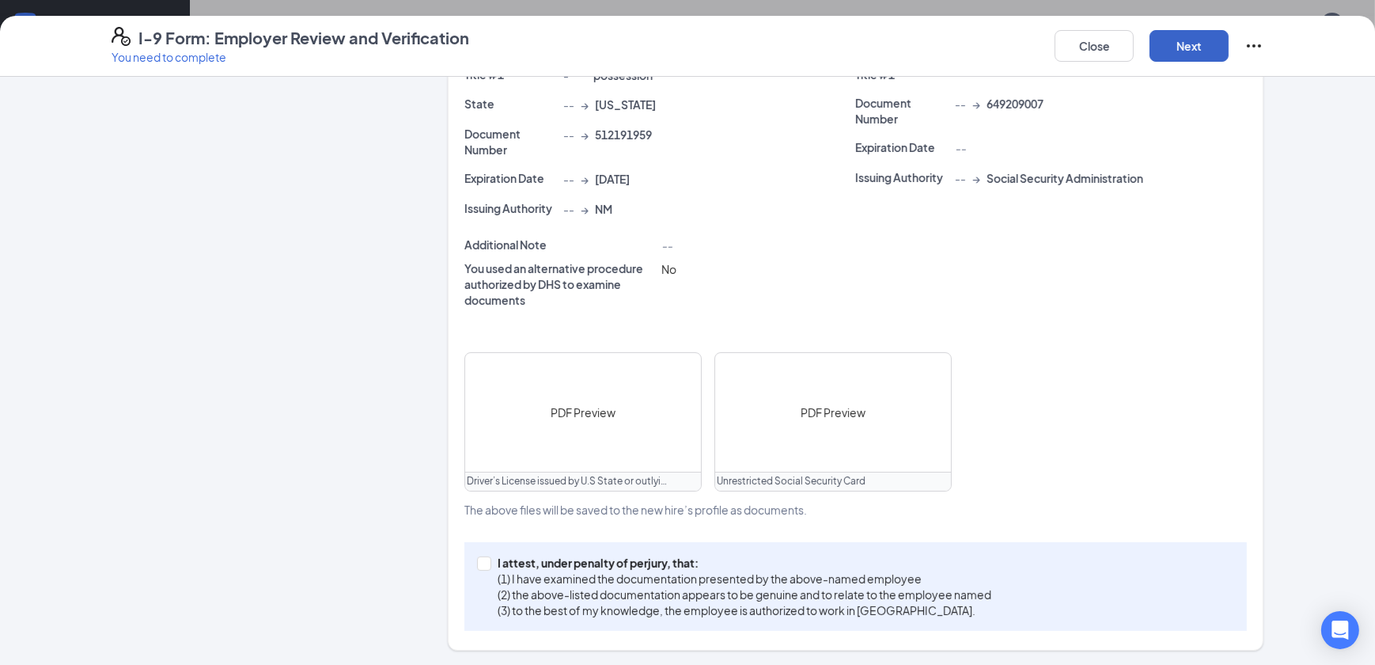
click at [1186, 47] on button "Next" at bounding box center [1188, 46] width 79 height 32
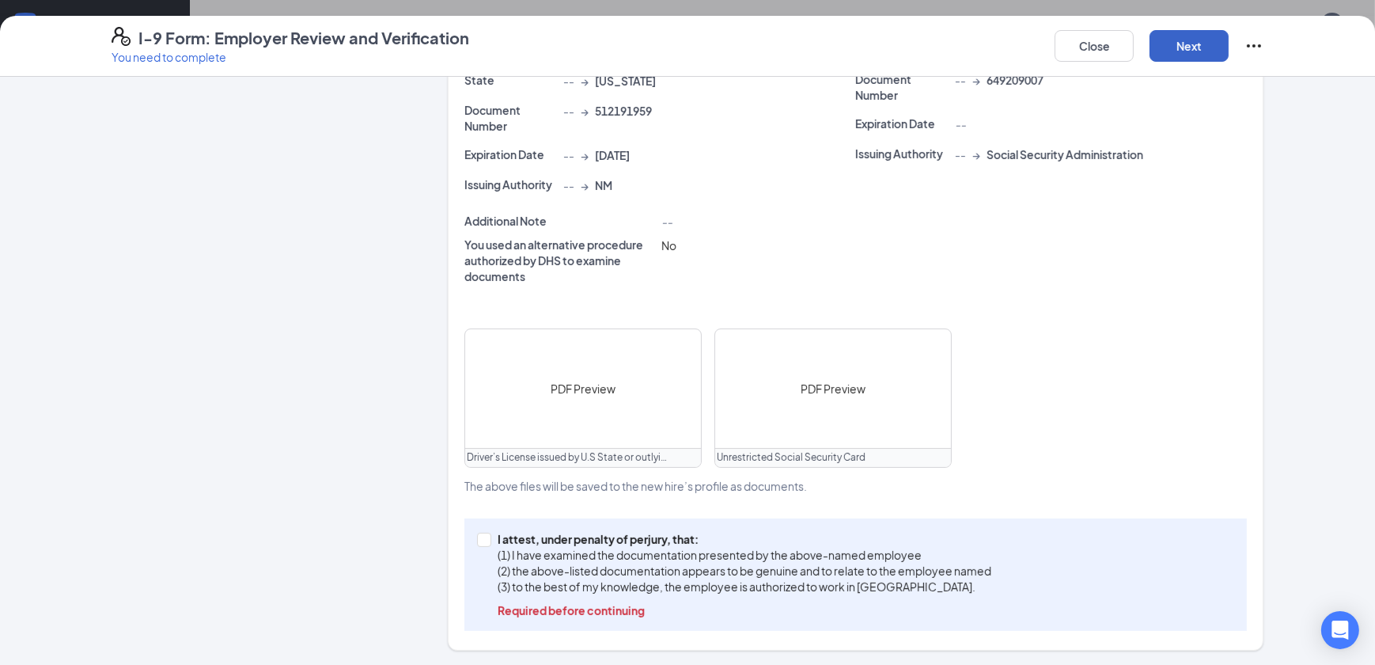
scroll to position [381, 0]
click at [478, 535] on input "I attest, under penalty of [PERSON_NAME], that: (1) I have examined the documen…" at bounding box center [482, 538] width 11 height 11
checkbox input "true"
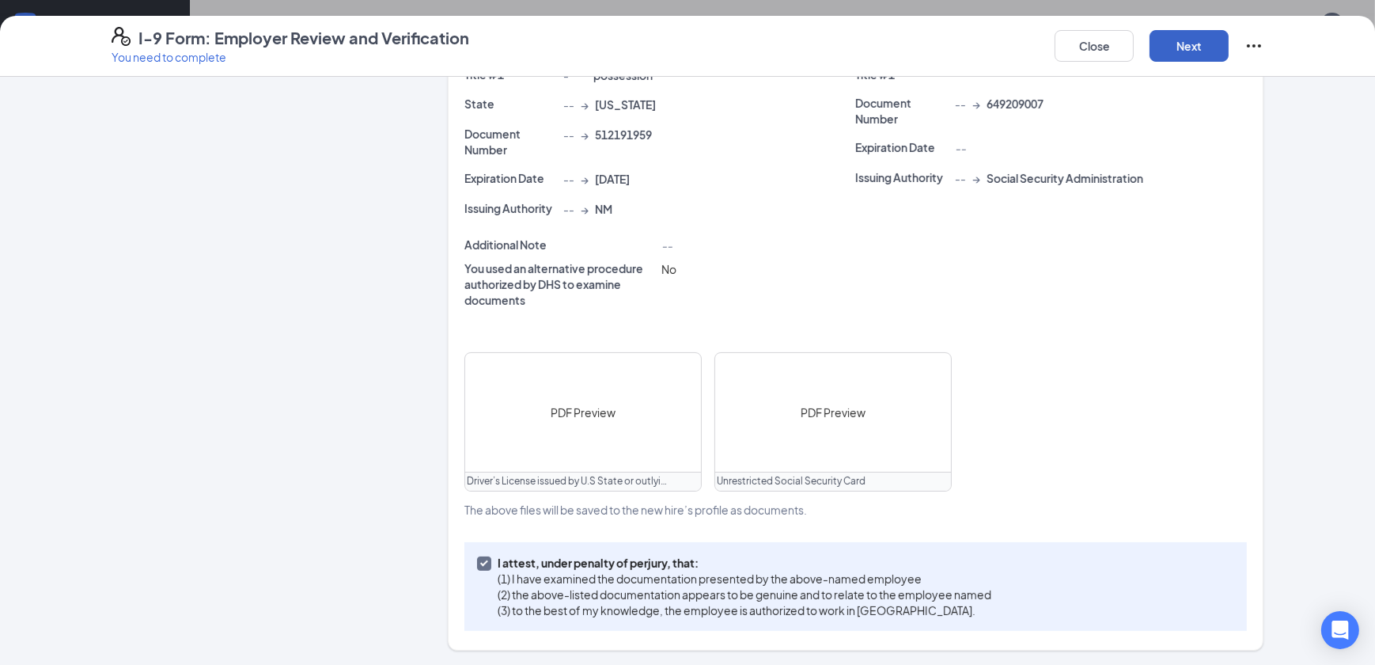
click at [1174, 40] on button "Next" at bounding box center [1188, 46] width 79 height 32
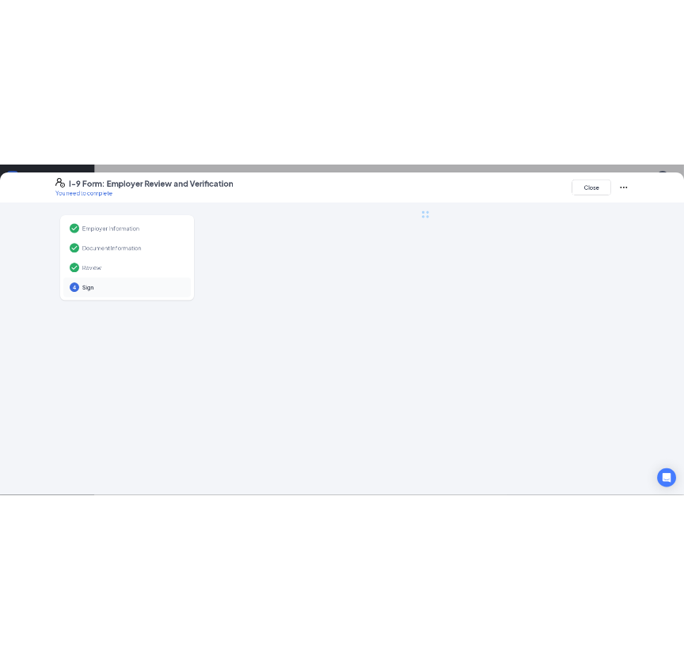
scroll to position [0, 0]
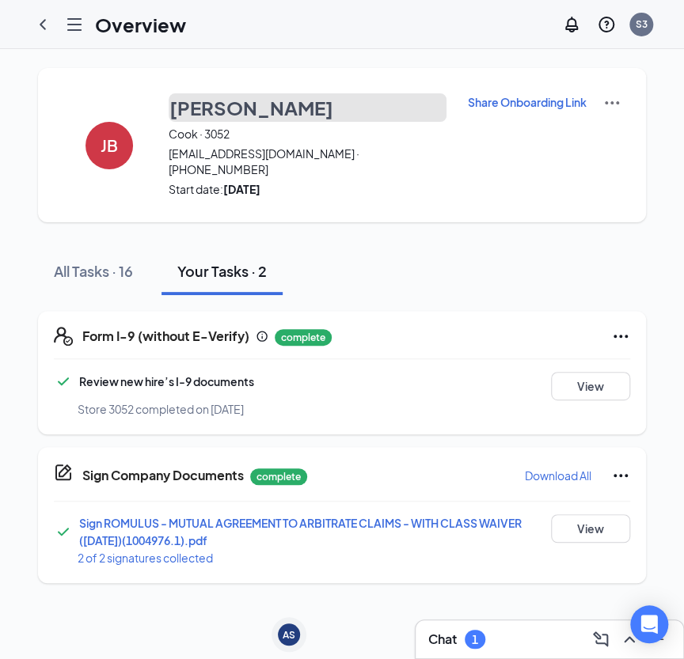
drag, startPoint x: 286, startPoint y: 107, endPoint x: 176, endPoint y: 106, distance: 110.0
click at [176, 106] on button "[PERSON_NAME]" at bounding box center [308, 107] width 278 height 28
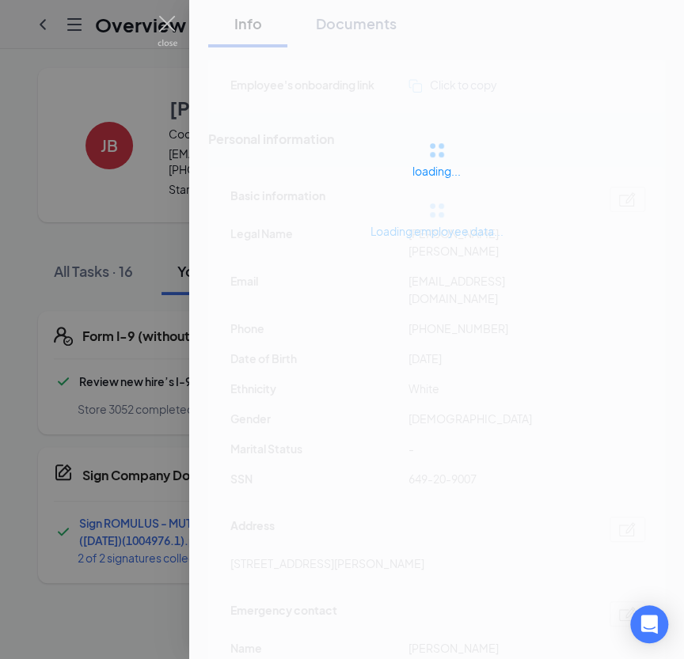
drag, startPoint x: 151, startPoint y: 102, endPoint x: 166, endPoint y: 100, distance: 15.2
click at [166, 100] on div at bounding box center [342, 329] width 684 height 659
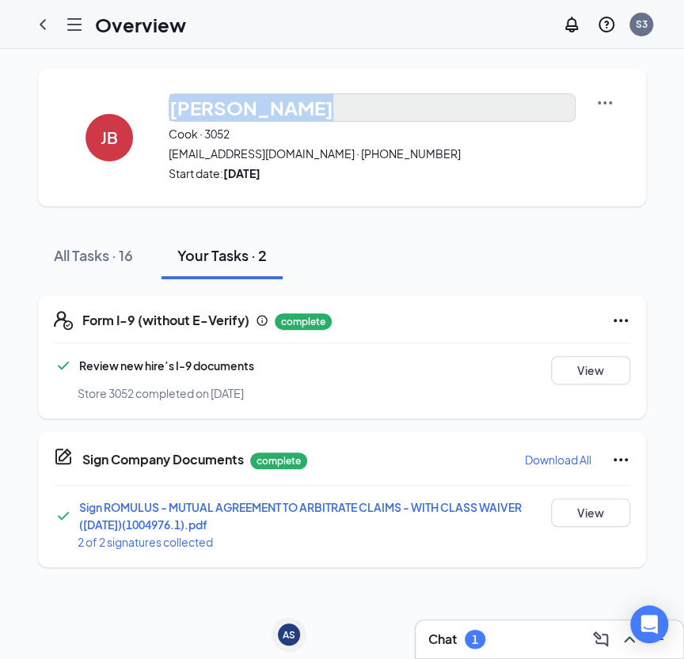
drag, startPoint x: 157, startPoint y: 108, endPoint x: 293, endPoint y: 106, distance: 136.9
click at [293, 106] on div "[PERSON_NAME] Cook · 3052 [EMAIL_ADDRESS][DOMAIN_NAME] · [PHONE_NUMBER] Start d…" at bounding box center [342, 137] width 608 height 138
copy div "[PERSON_NAME]"
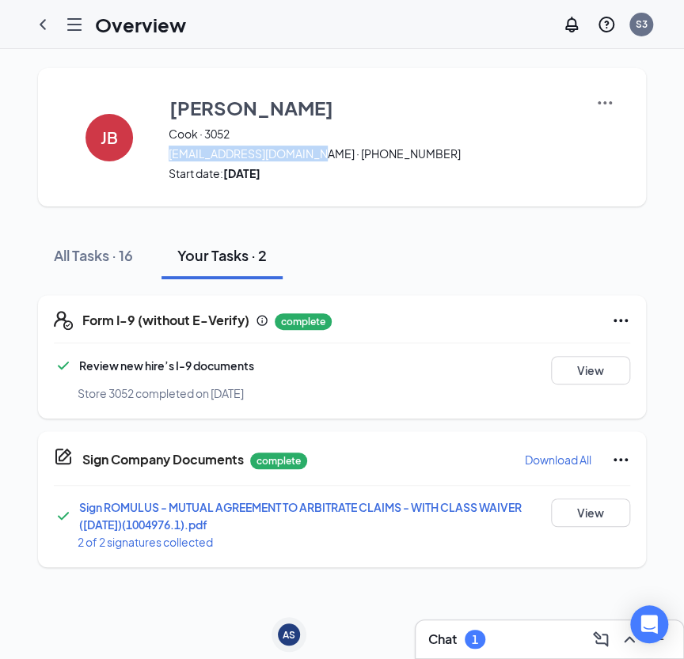
drag, startPoint x: 168, startPoint y: 155, endPoint x: 306, endPoint y: 159, distance: 138.5
click at [306, 159] on span "[EMAIL_ADDRESS][DOMAIN_NAME] · [PHONE_NUMBER]" at bounding box center [372, 154] width 407 height 16
copy span "[EMAIL_ADDRESS][DOMAIN_NAME]"
drag, startPoint x: 313, startPoint y: 153, endPoint x: 393, endPoint y: 154, distance: 79.9
click at [393, 154] on span "[EMAIL_ADDRESS][DOMAIN_NAME] · [PHONE_NUMBER]" at bounding box center [372, 154] width 407 height 16
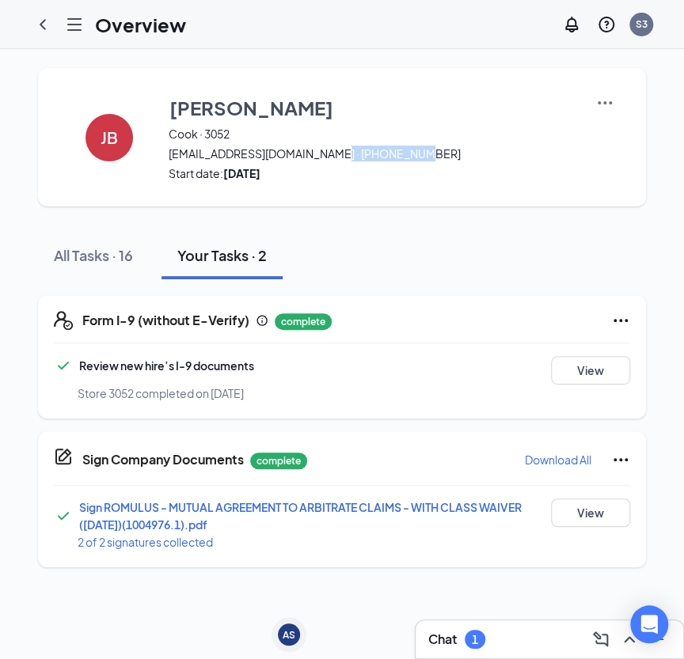
copy span "[PHONE_NUMBER]"
click at [604, 101] on img at bounding box center [604, 102] width 19 height 19
click at [607, 131] on span "View details" at bounding box center [603, 129] width 62 height 17
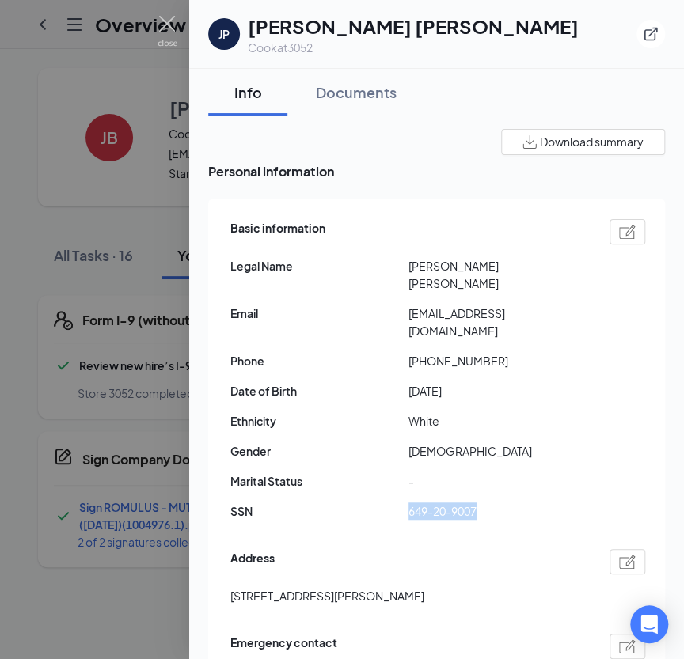
drag, startPoint x: 409, startPoint y: 475, endPoint x: 497, endPoint y: 471, distance: 87.9
click at [497, 502] on span "649-20-9007" at bounding box center [497, 510] width 178 height 17
copy span "649-20-9007"
drag, startPoint x: 415, startPoint y: 326, endPoint x: 505, endPoint y: 329, distance: 89.4
click at [505, 352] on span "[PHONE_NUMBER]" at bounding box center [497, 360] width 178 height 17
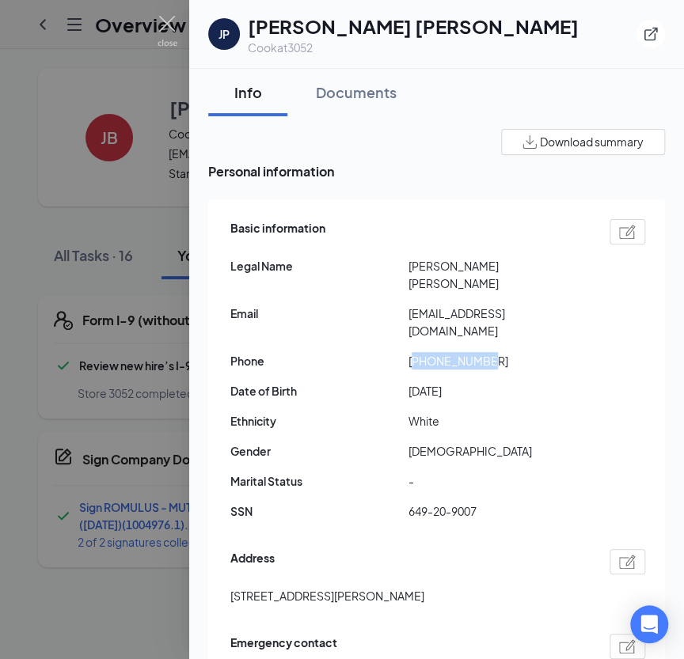
copy span "15752190258"
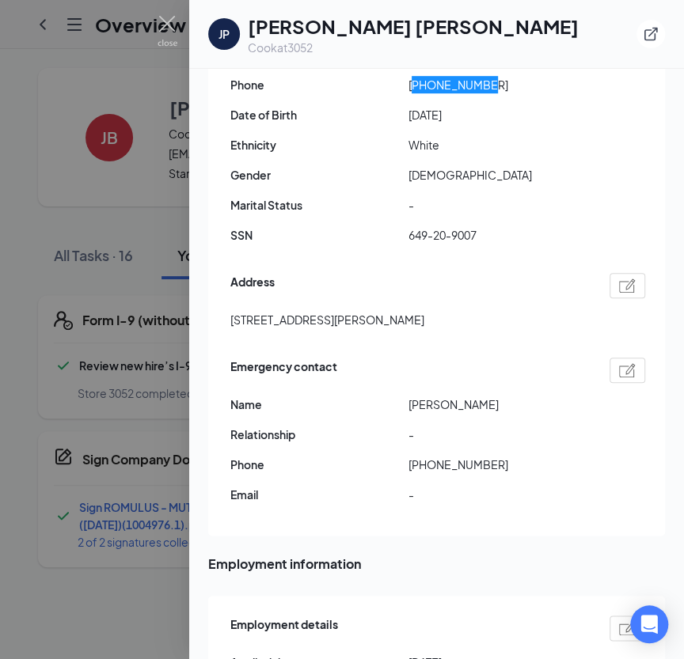
scroll to position [359, 0]
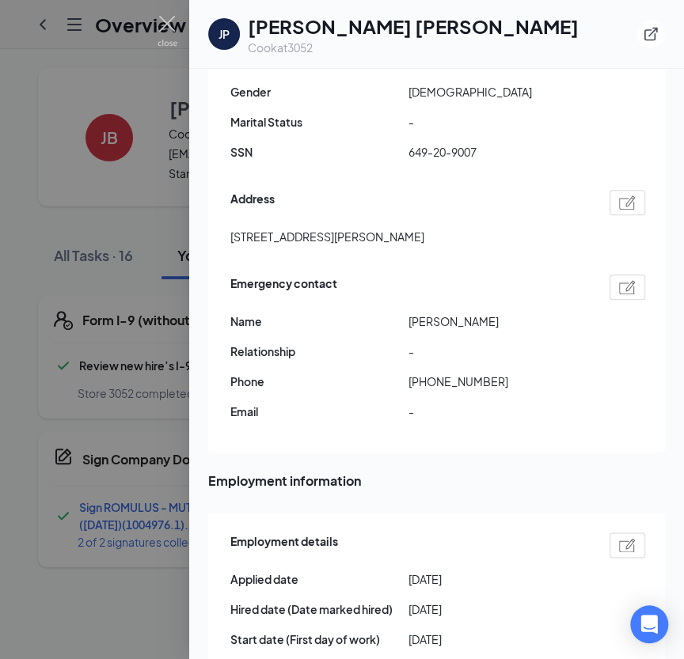
drag, startPoint x: 461, startPoint y: 198, endPoint x: 171, endPoint y: 207, distance: 290.5
click at [171, 207] on div "[PERSON_NAME] [PERSON_NAME] at 3052 Info Documents Download summary Personal in…" at bounding box center [342, 329] width 684 height 659
click at [499, 190] on div "Address [STREET_ADDRESS][PERSON_NAME]" at bounding box center [437, 222] width 415 height 72
drag, startPoint x: 461, startPoint y: 203, endPoint x: 229, endPoint y: 210, distance: 231.9
click at [230, 210] on div "Address [STREET_ADDRESS][PERSON_NAME]" at bounding box center [437, 222] width 415 height 72
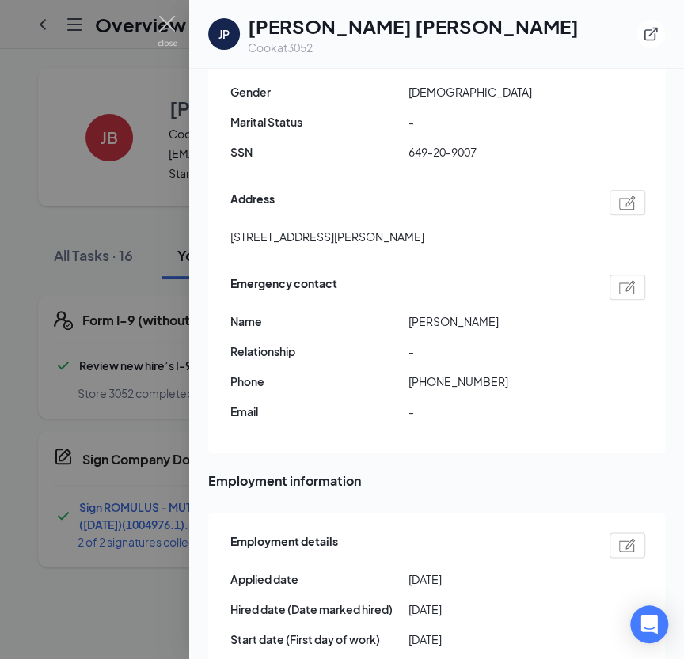
copy span "[STREET_ADDRESS][PERSON_NAME]"
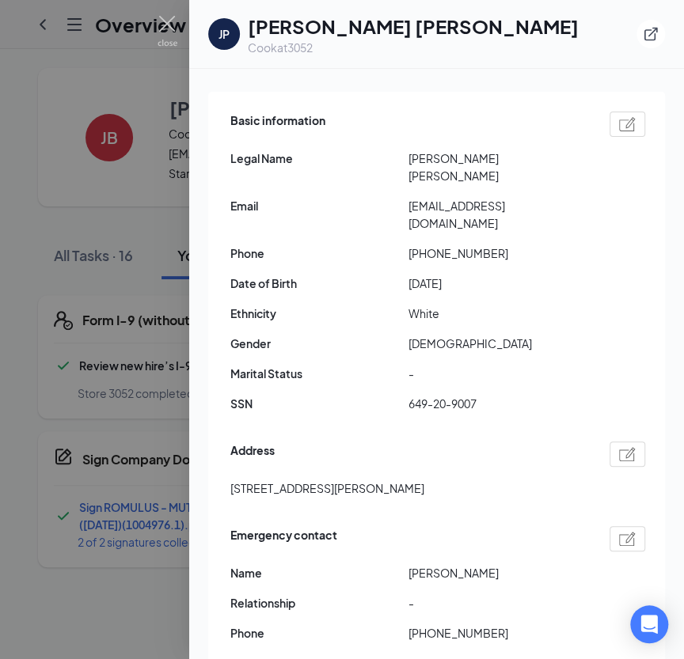
scroll to position [0, 0]
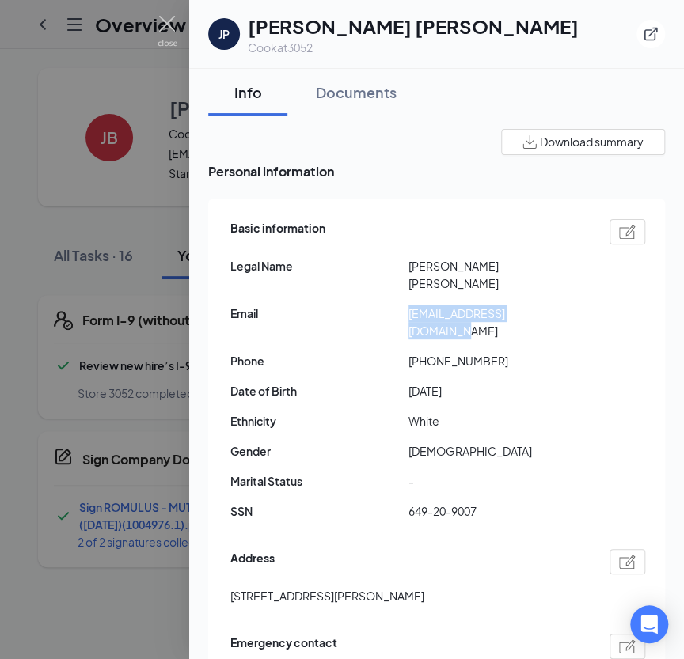
drag, startPoint x: 549, startPoint y: 299, endPoint x: 403, endPoint y: 301, distance: 146.4
click at [403, 305] on div "Email [EMAIL_ADDRESS][DOMAIN_NAME]" at bounding box center [437, 322] width 415 height 35
copy div "[EMAIL_ADDRESS][DOMAIN_NAME]"
